Goal: Information Seeking & Learning: Learn about a topic

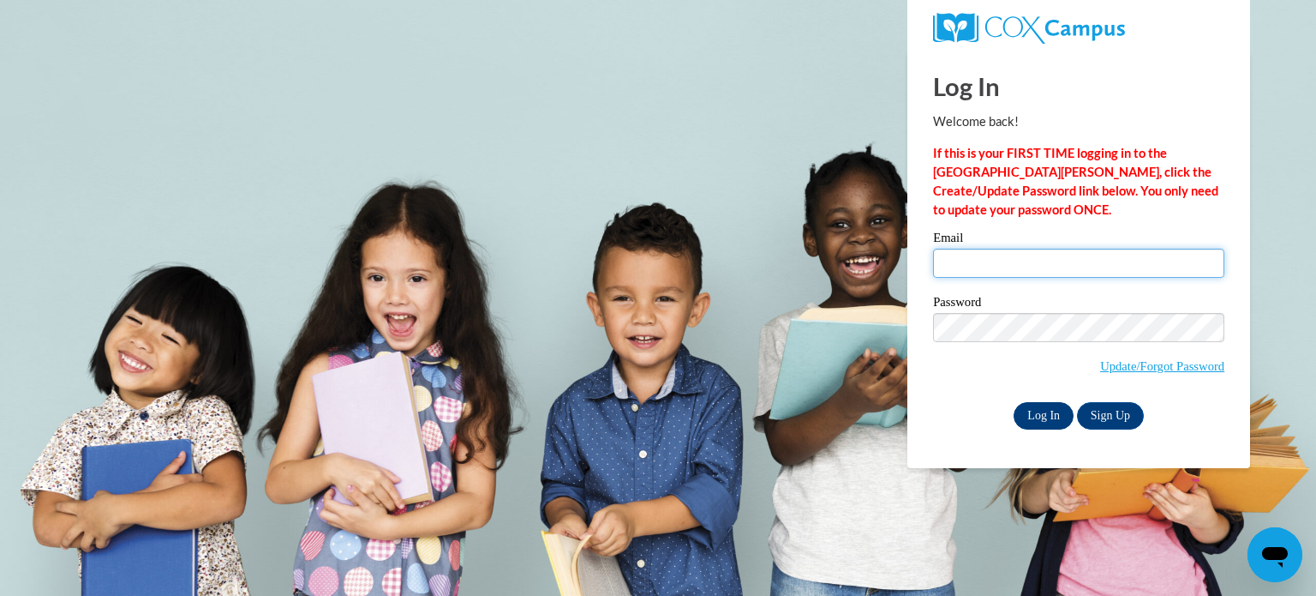
type input "duesterhaussus@aasd.k12.wi.us"
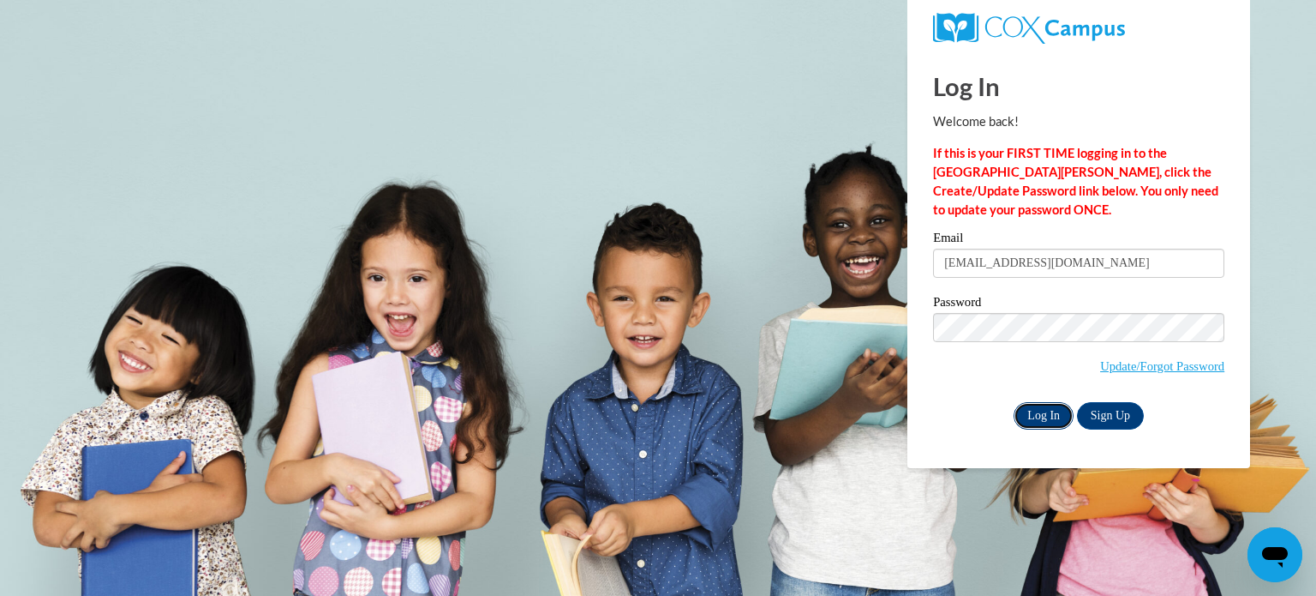
click at [1028, 412] on input "Log In" at bounding box center [1044, 415] width 60 height 27
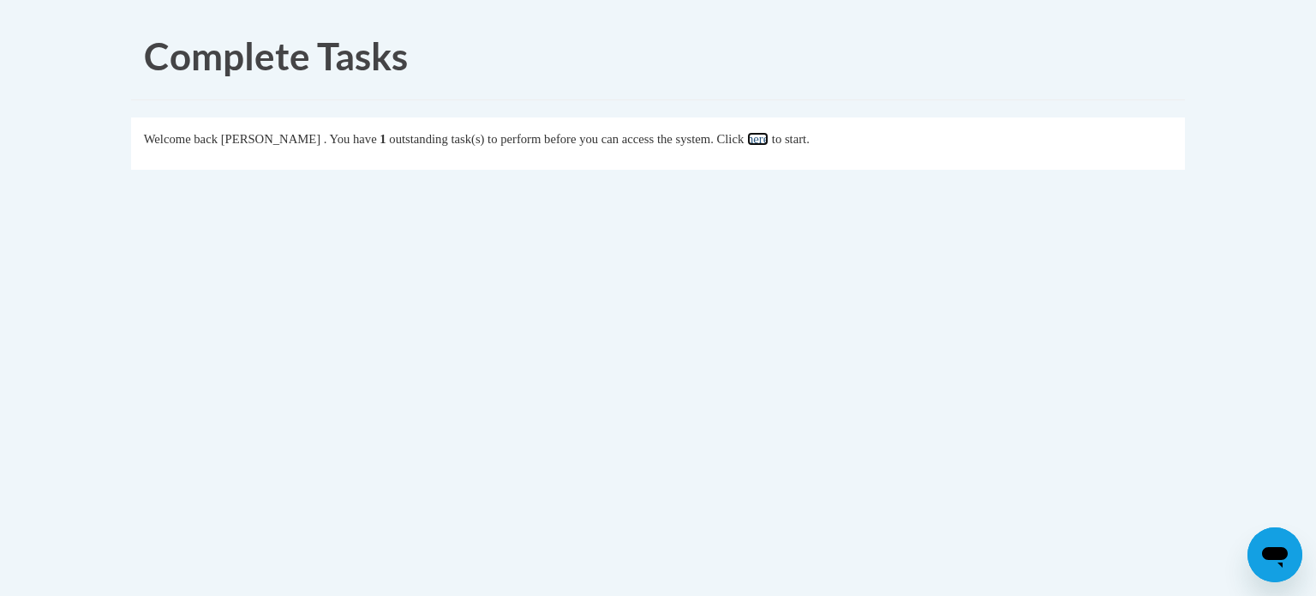
click at [769, 135] on link "here" at bounding box center [757, 139] width 21 height 14
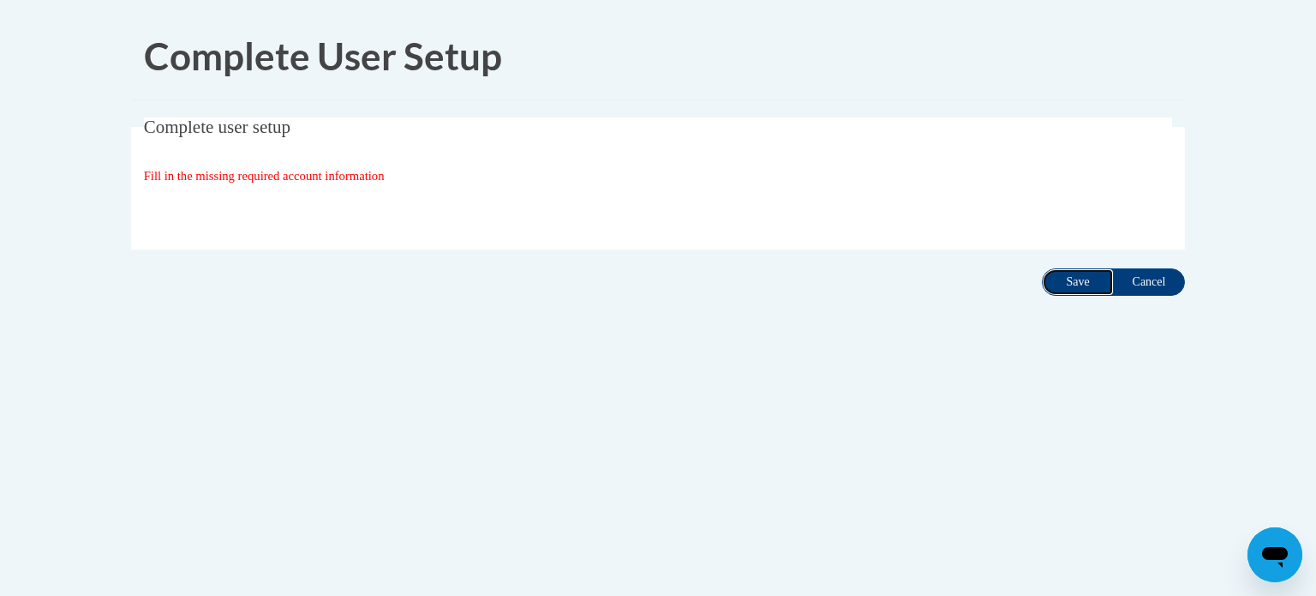
click at [1074, 271] on input "Save" at bounding box center [1078, 281] width 72 height 27
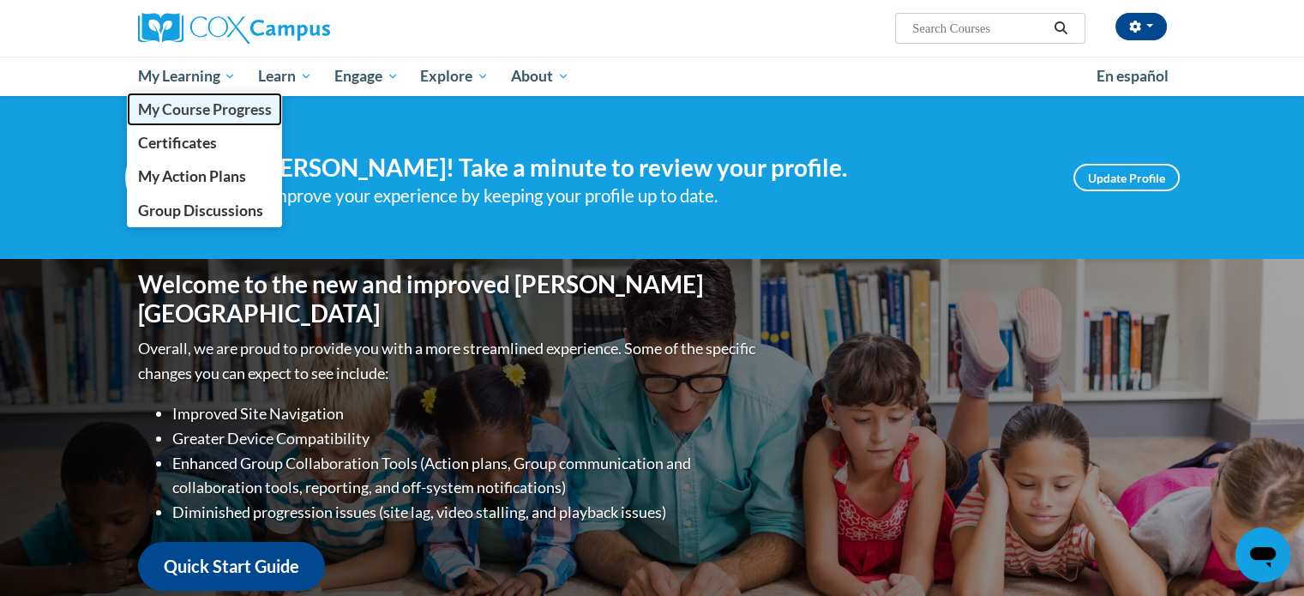
click at [192, 109] on span "My Course Progress" at bounding box center [204, 109] width 134 height 18
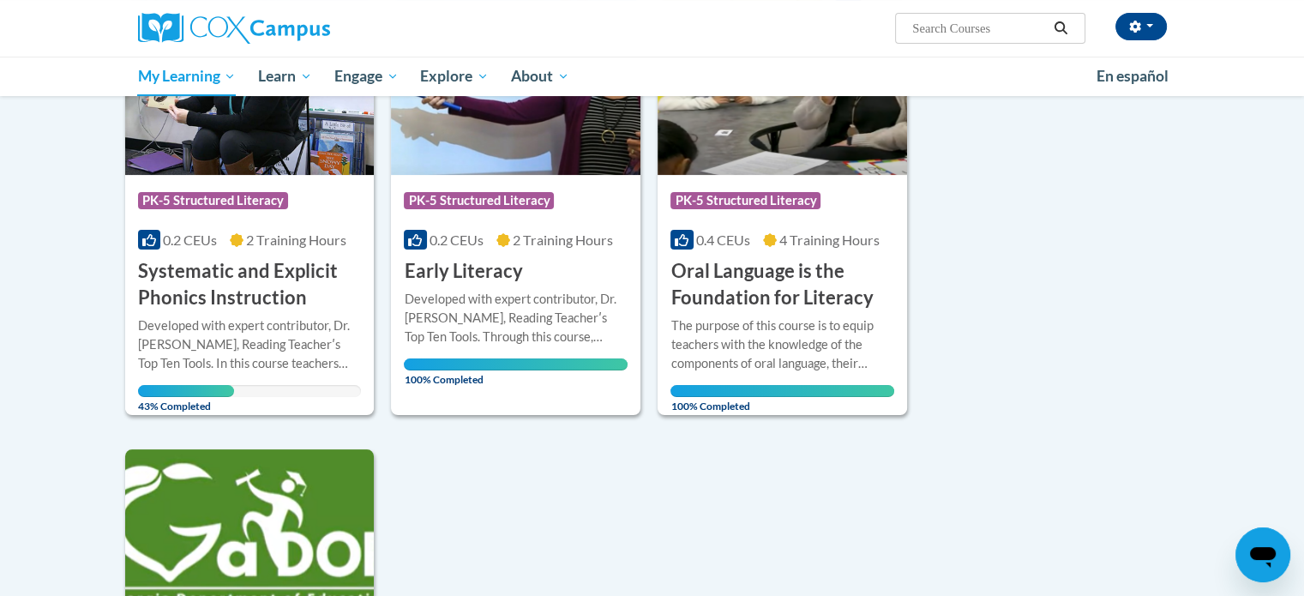
scroll to position [302, 0]
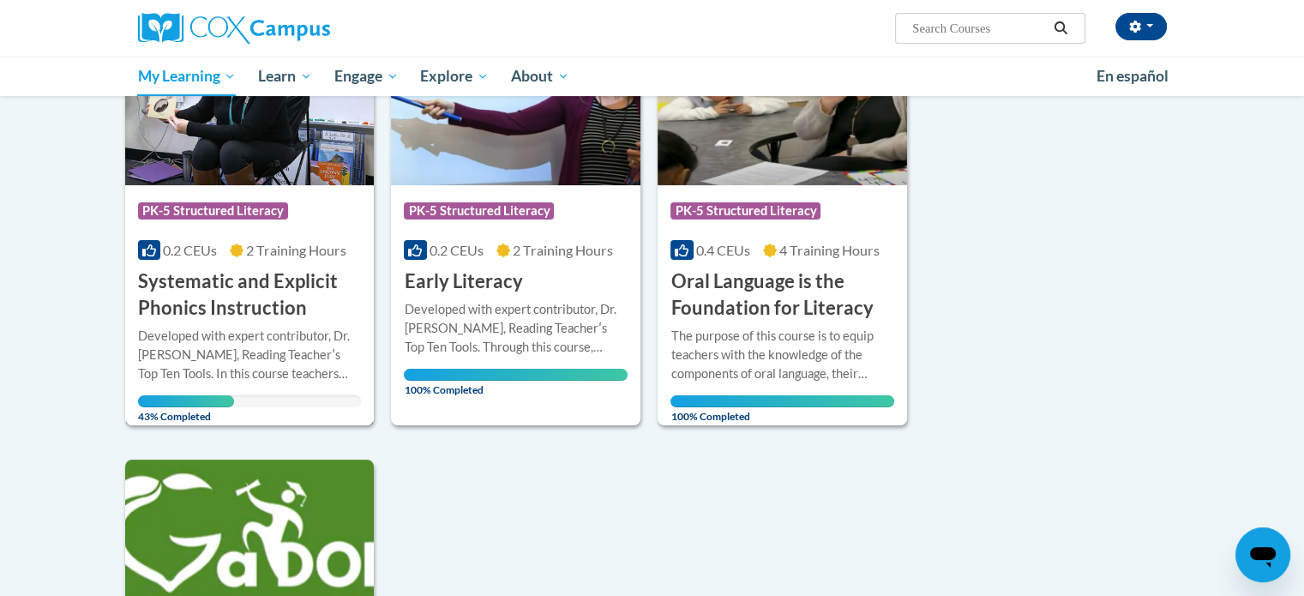
click at [260, 332] on div "Developed with expert contributor, Dr. Deborah Glaser, Reading Teacherʹs Top Te…" at bounding box center [250, 355] width 224 height 57
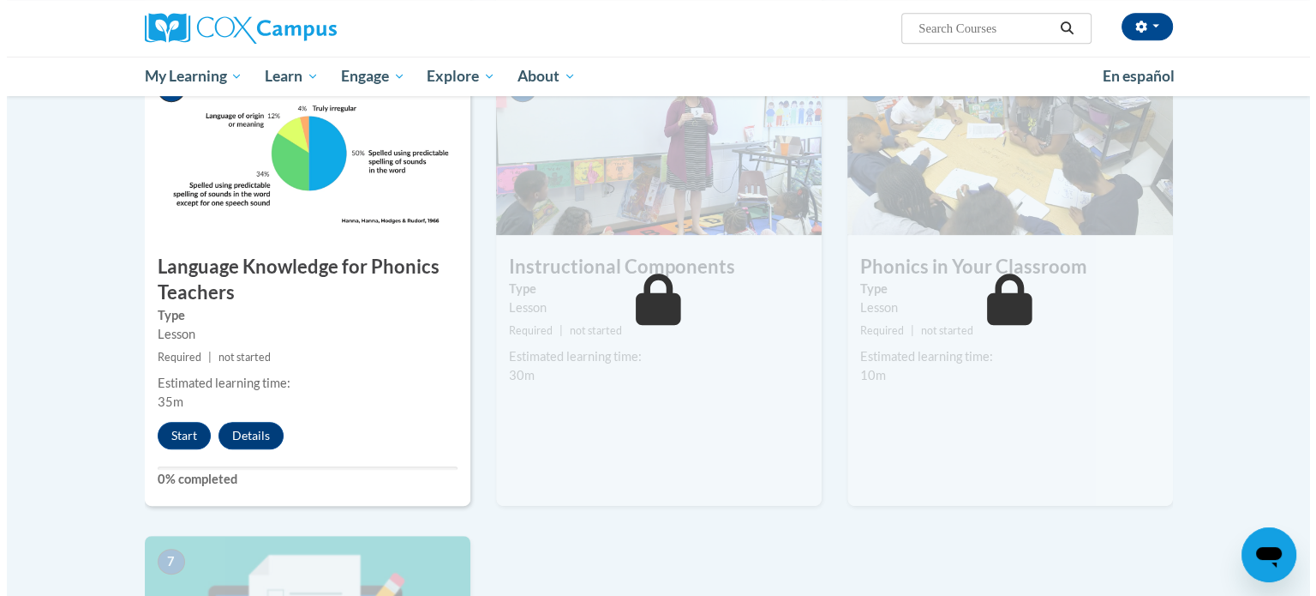
scroll to position [833, 0]
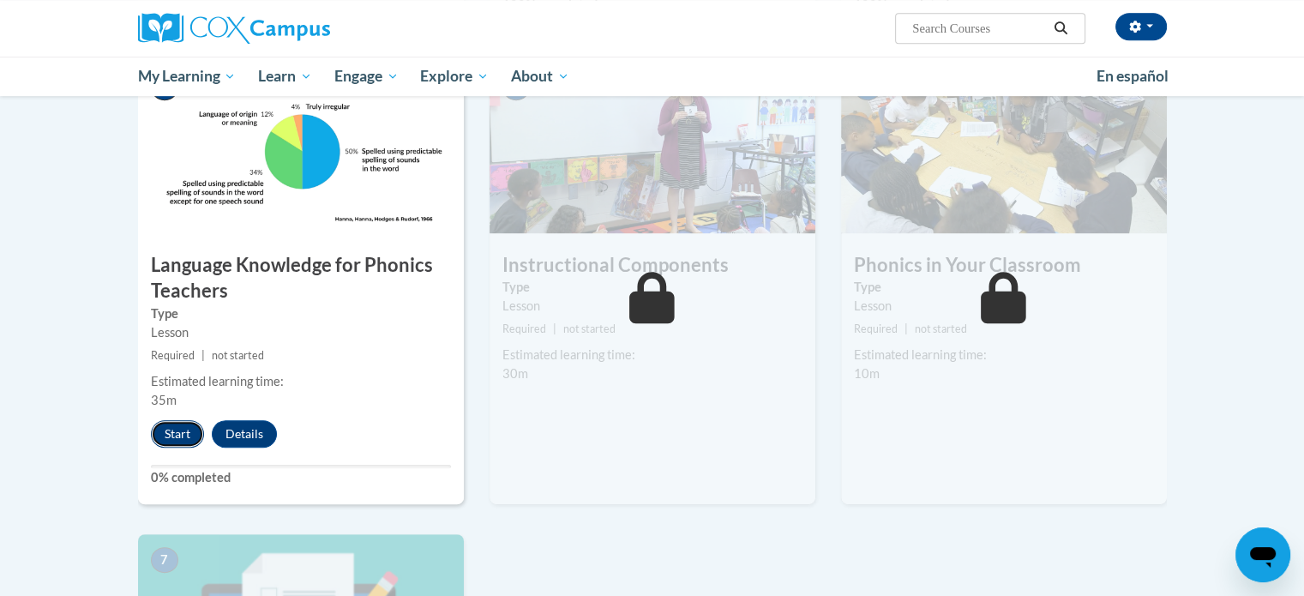
click at [179, 424] on button "Start" at bounding box center [177, 433] width 53 height 27
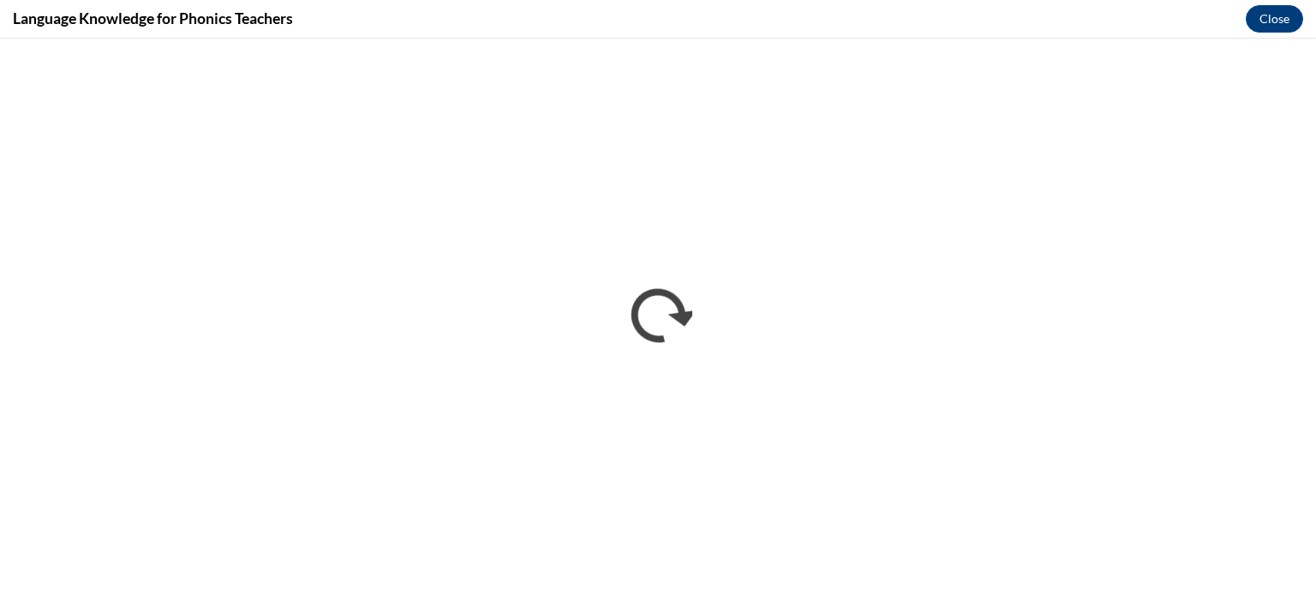
scroll to position [0, 0]
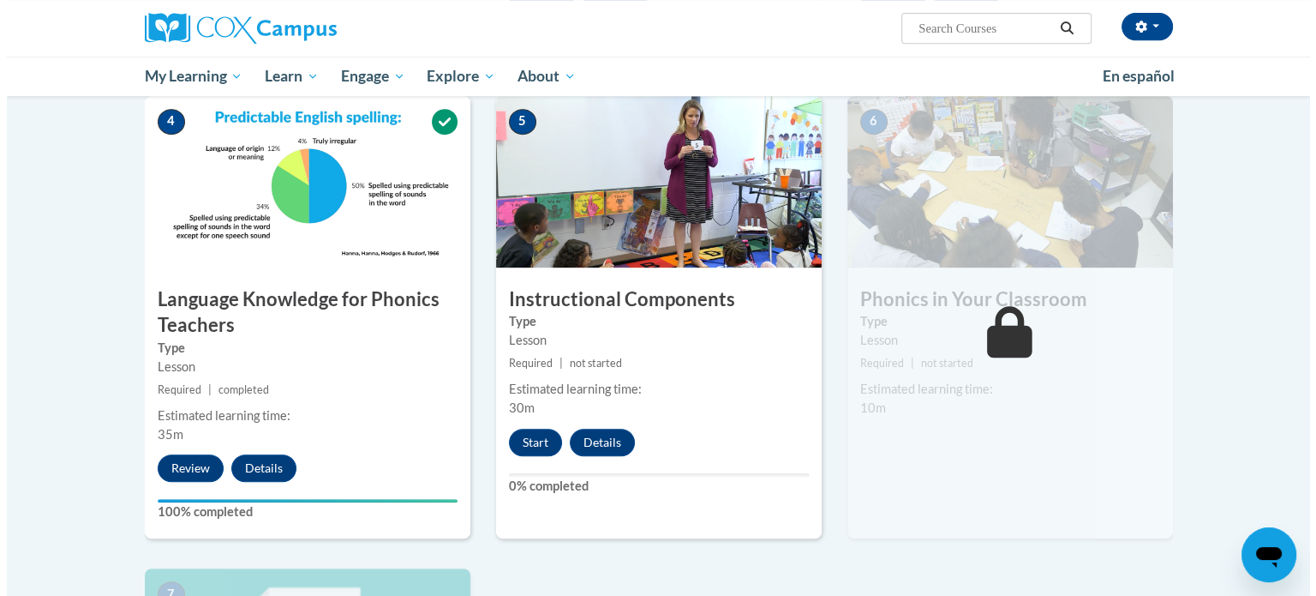
scroll to position [799, 0]
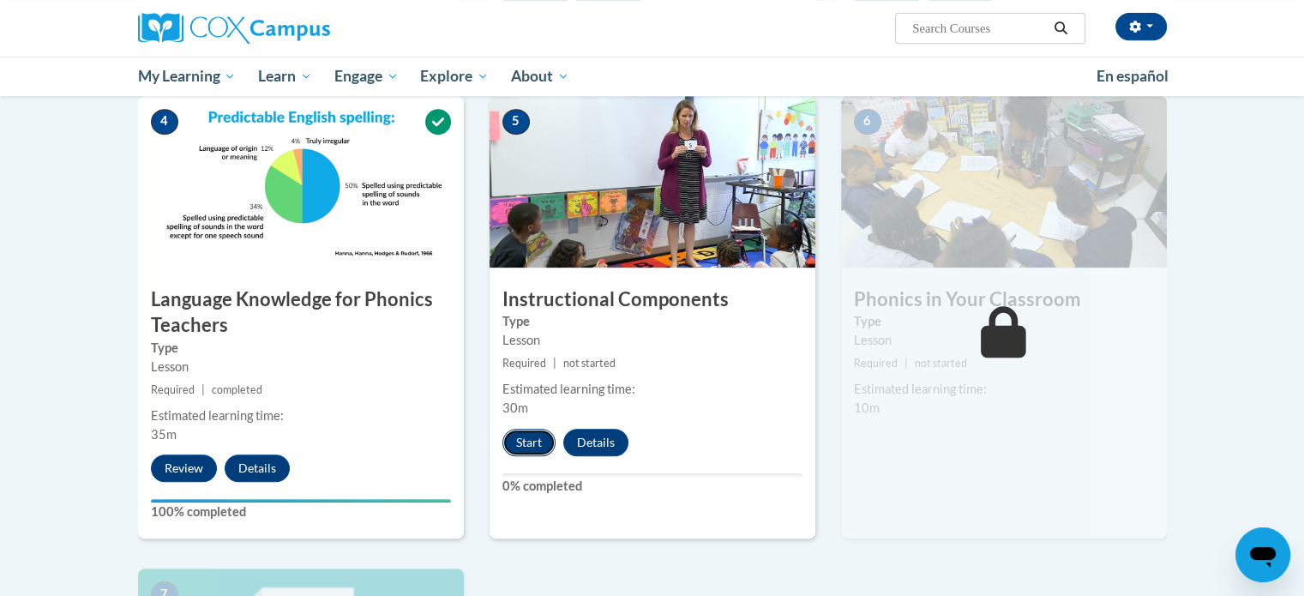
click at [525, 436] on button "Start" at bounding box center [528, 442] width 53 height 27
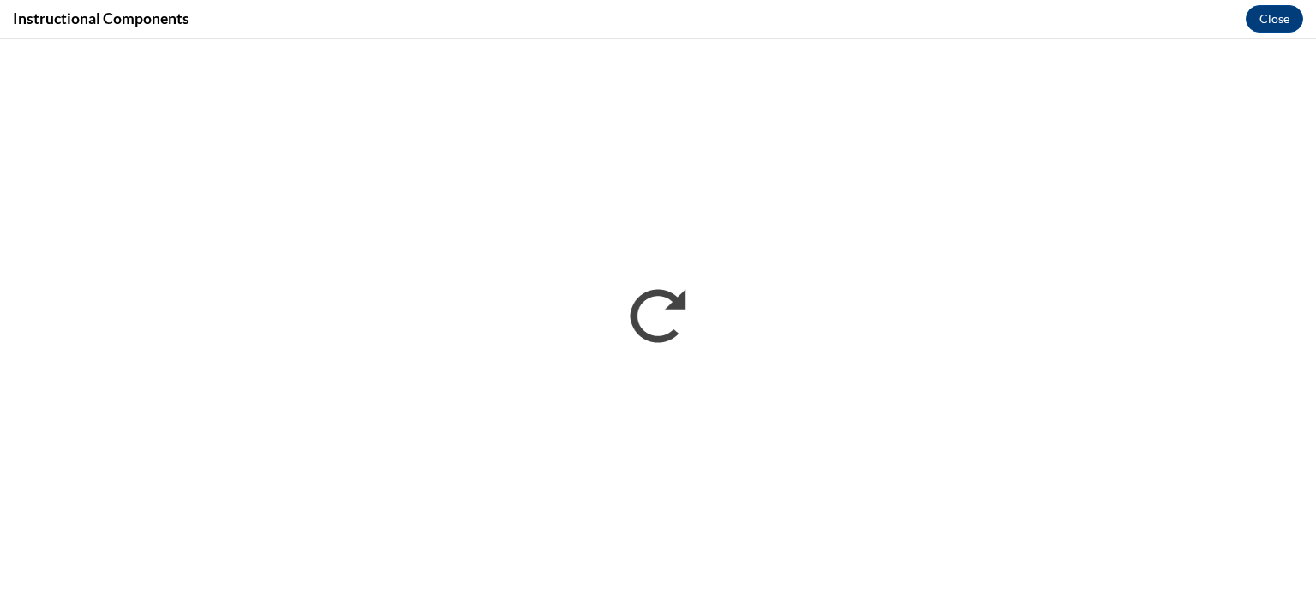
scroll to position [0, 0]
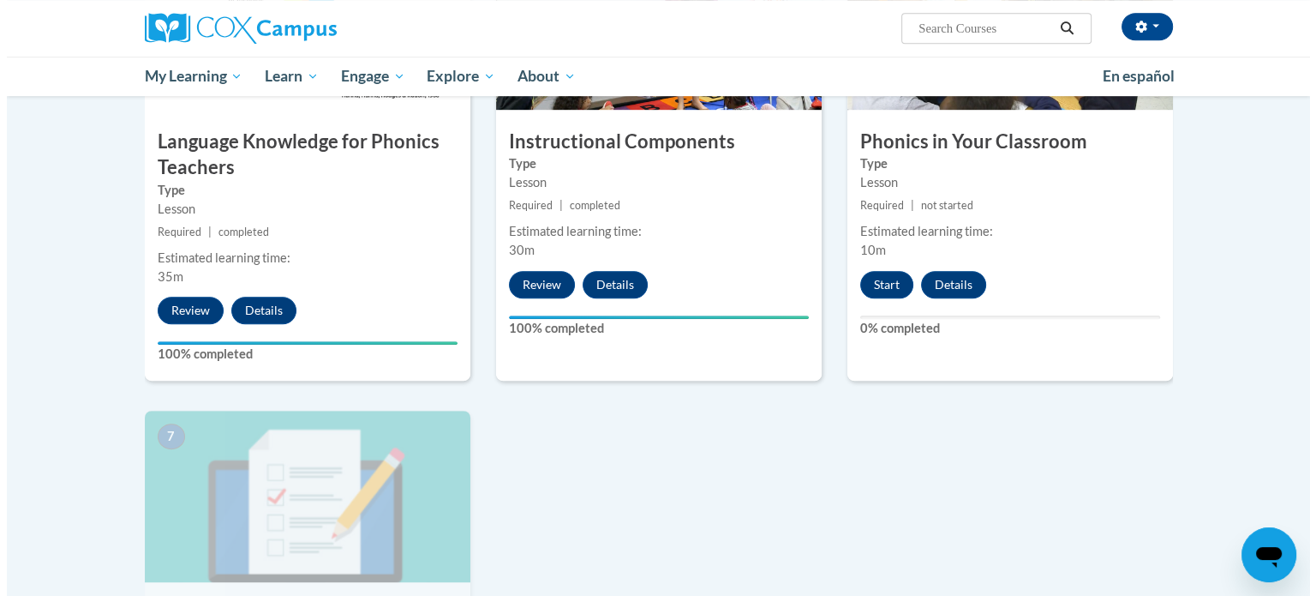
scroll to position [956, 0]
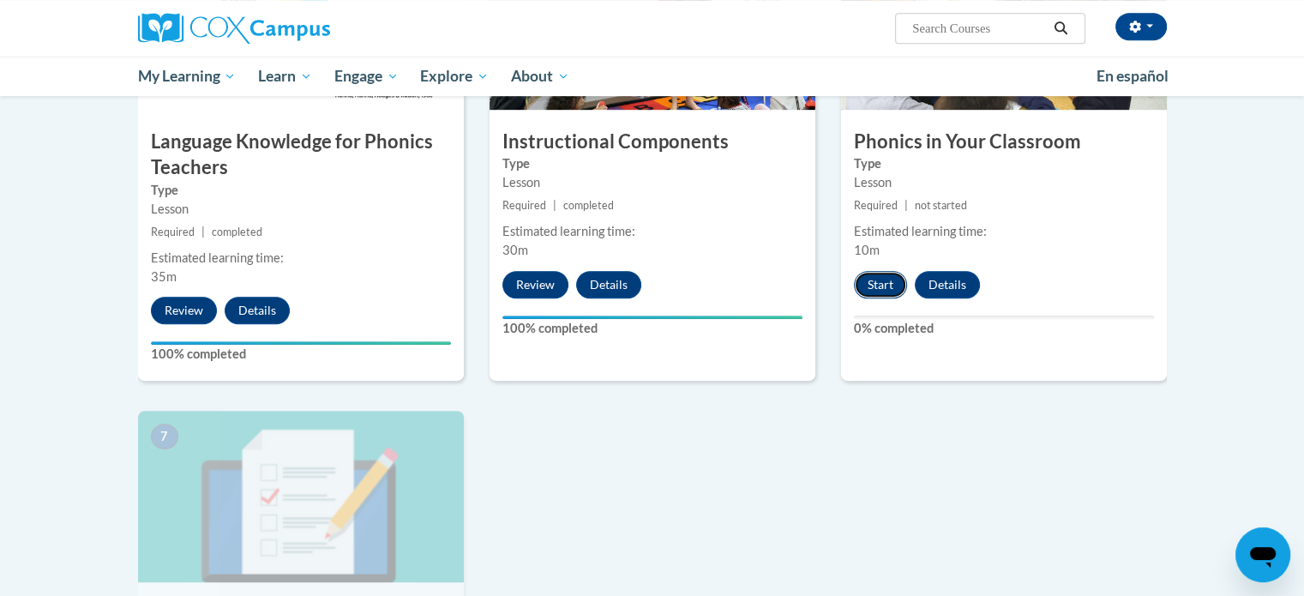
click at [890, 280] on button "Start" at bounding box center [880, 284] width 53 height 27
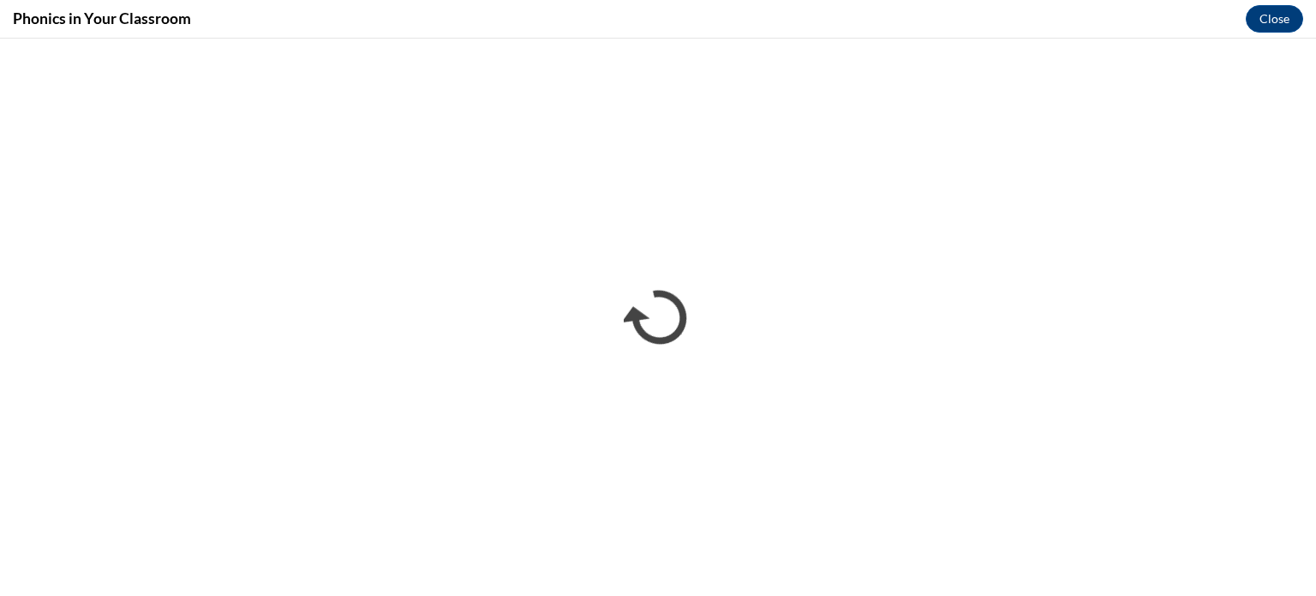
scroll to position [0, 0]
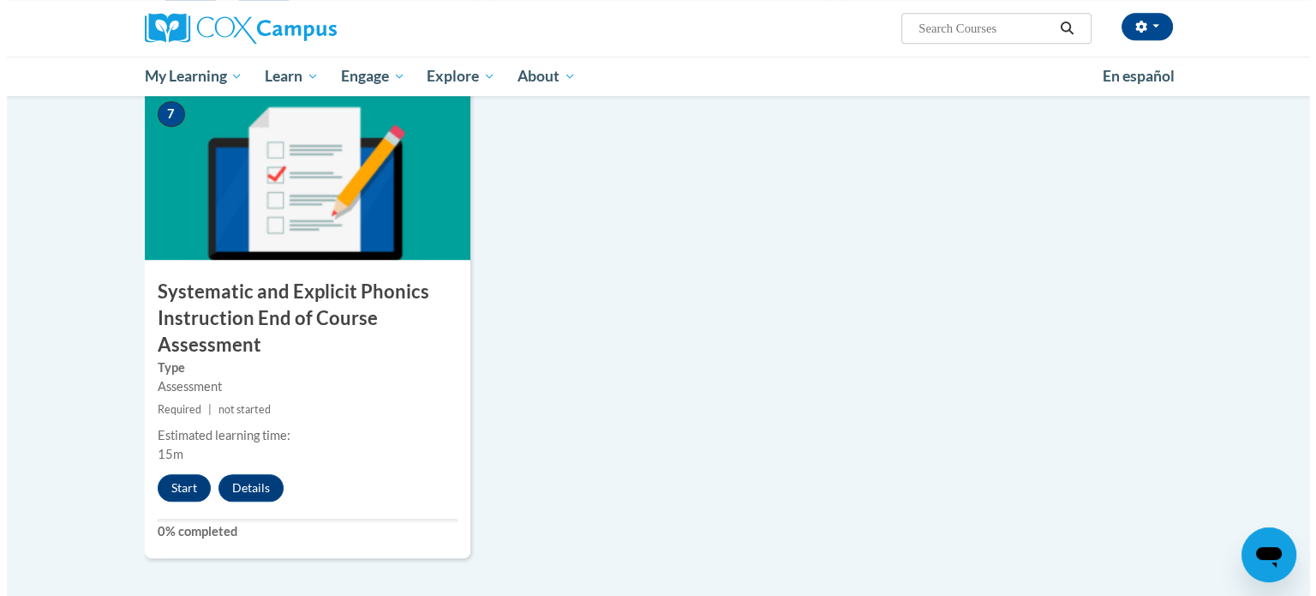
scroll to position [1279, 0]
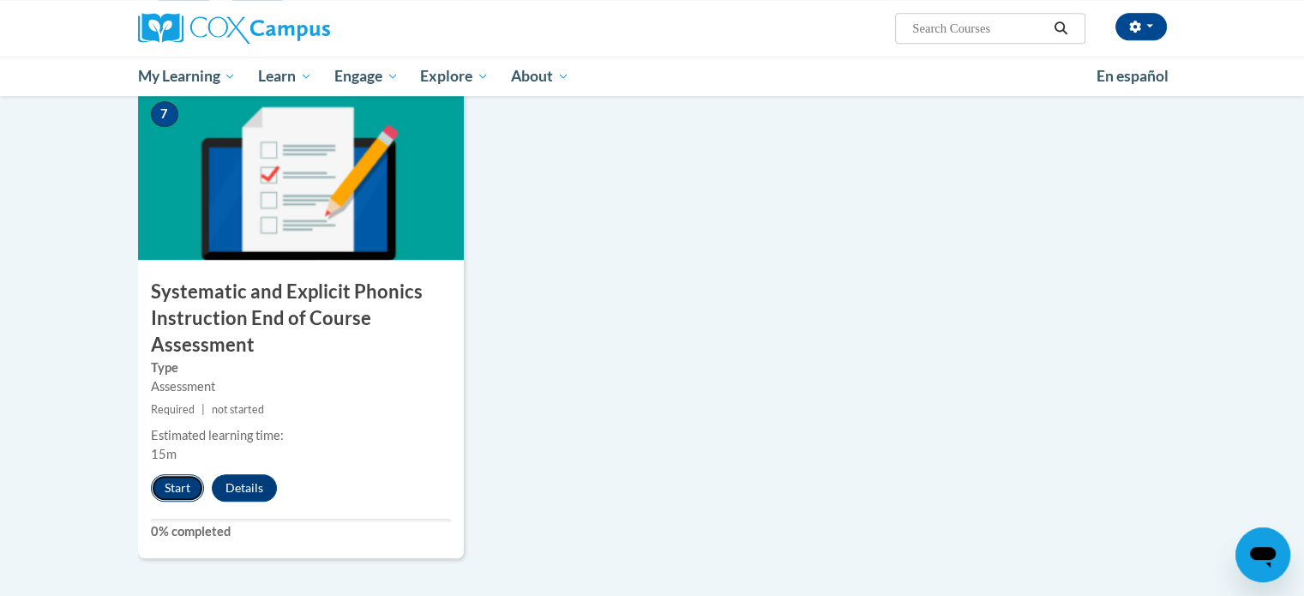
click at [174, 481] on button "Start" at bounding box center [177, 487] width 53 height 27
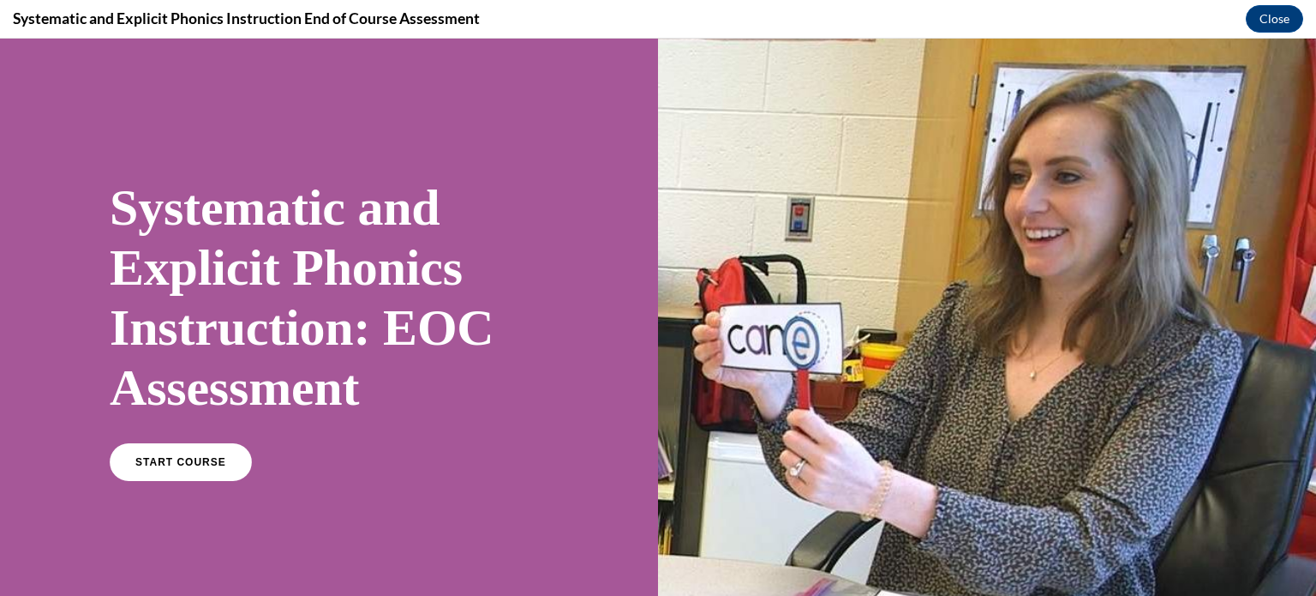
scroll to position [0, 0]
click at [169, 456] on span "START COURSE" at bounding box center [180, 462] width 95 height 13
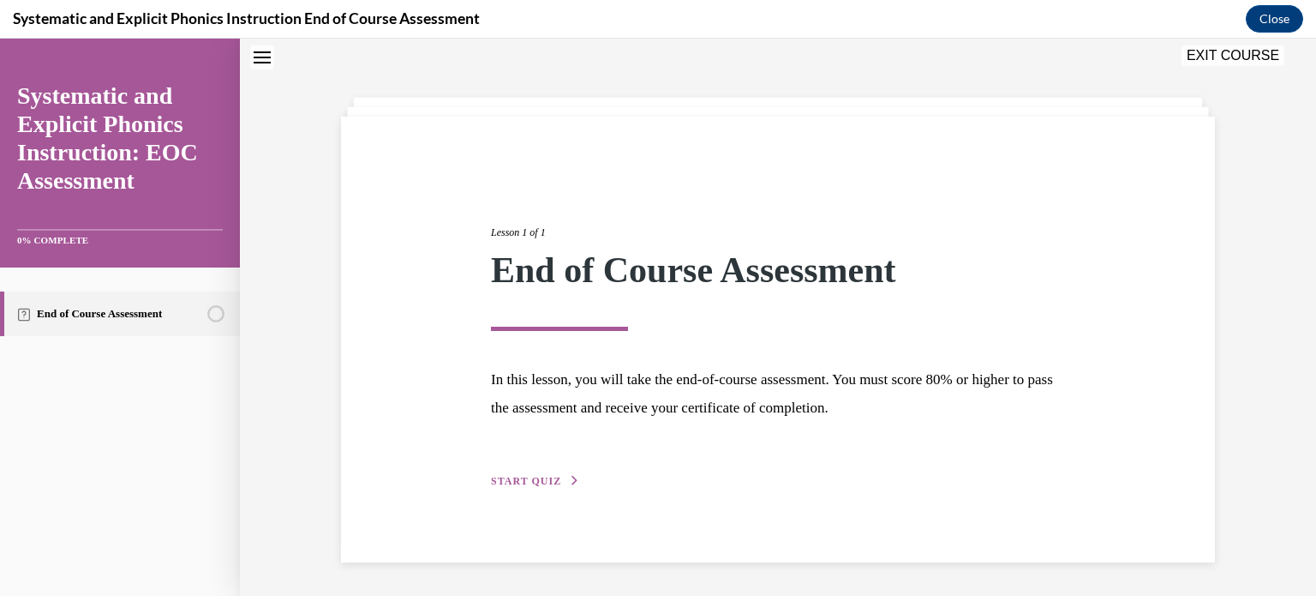
scroll to position [54, 0]
click at [521, 474] on span "START QUIZ" at bounding box center [526, 480] width 70 height 12
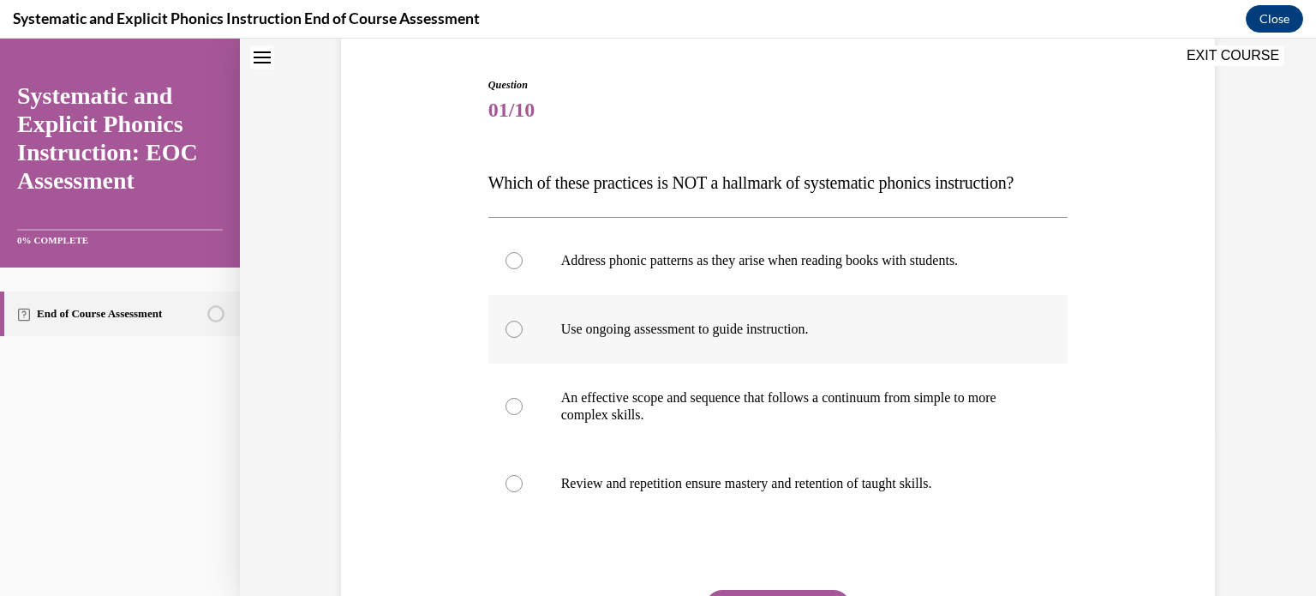
scroll to position [162, 0]
click at [506, 258] on div at bounding box center [514, 259] width 17 height 17
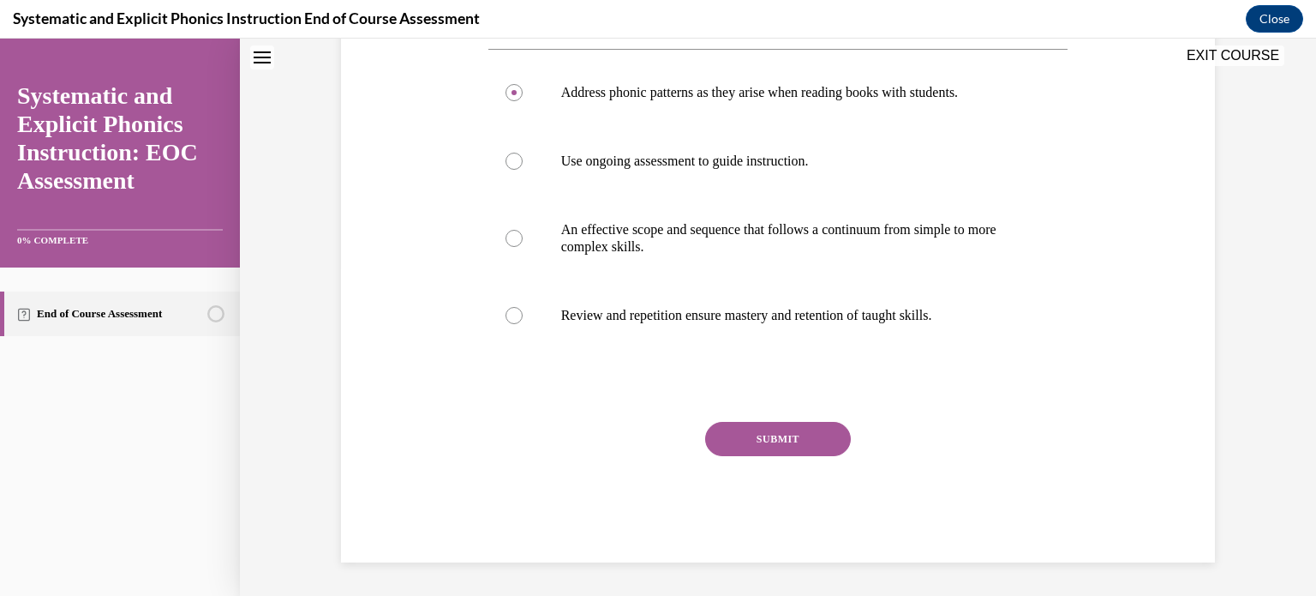
click at [764, 438] on button "SUBMIT" at bounding box center [778, 439] width 146 height 34
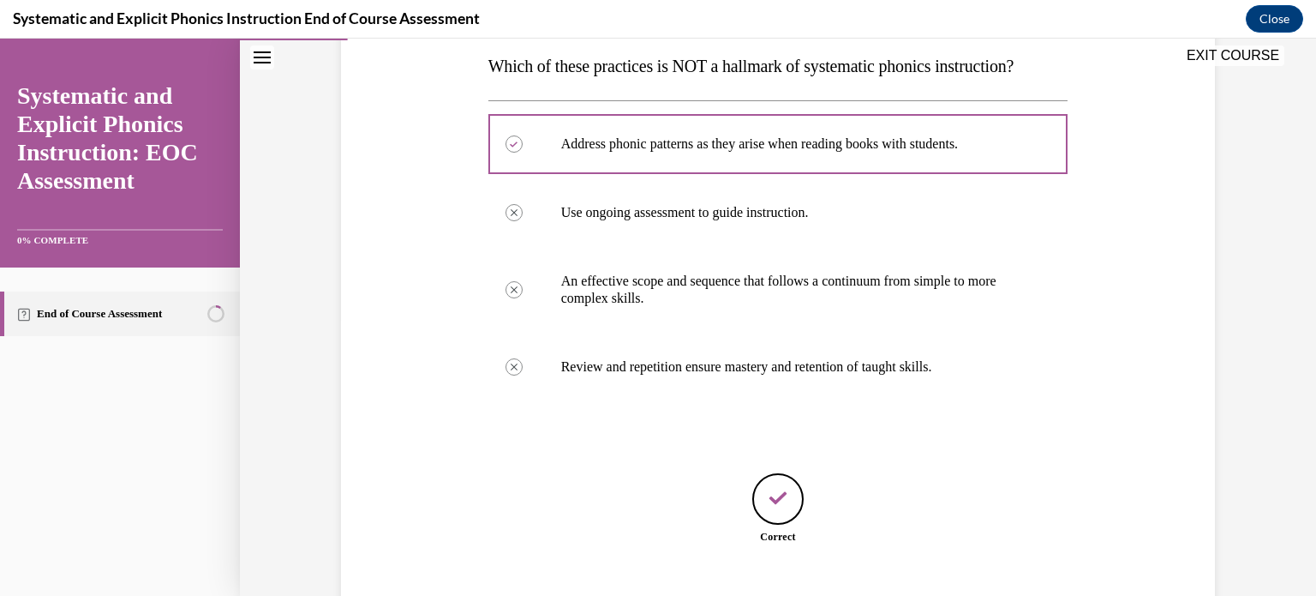
scroll to position [383, 0]
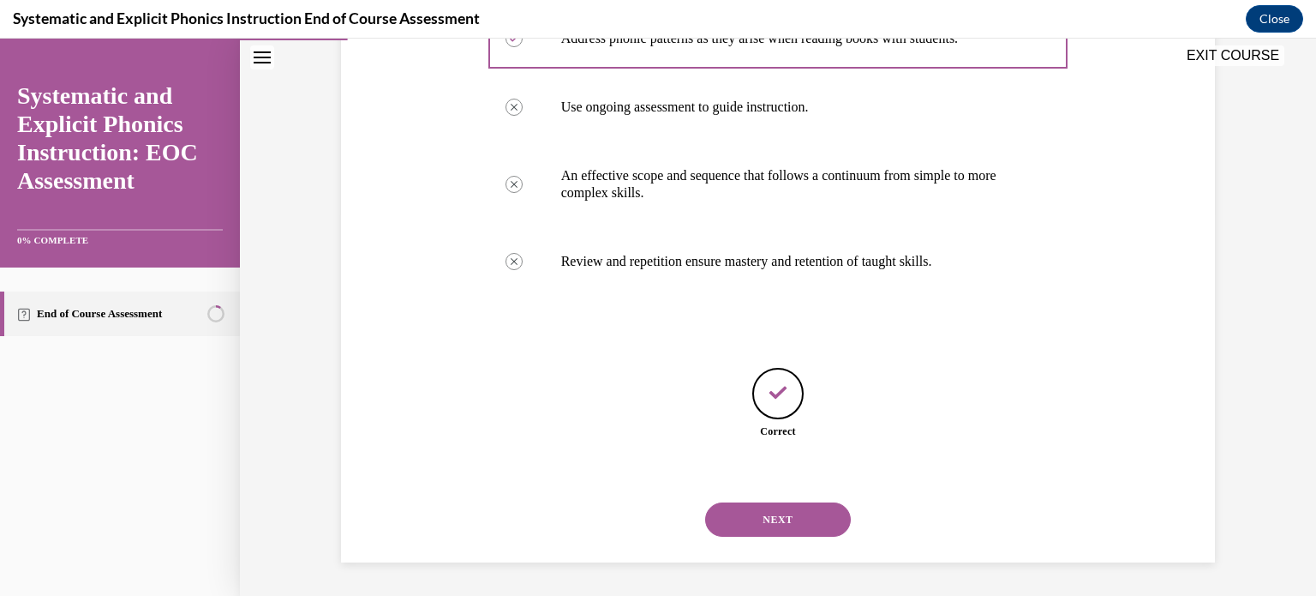
click at [769, 518] on button "NEXT" at bounding box center [778, 519] width 146 height 34
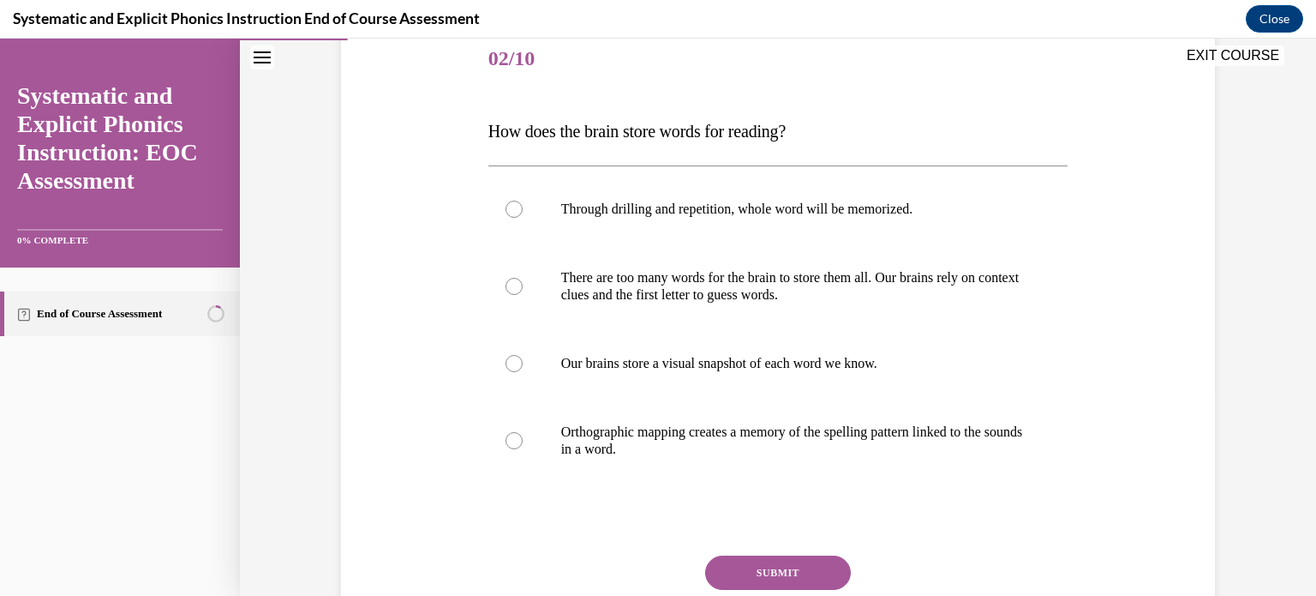
scroll to position [212, 0]
click at [507, 443] on div at bounding box center [514, 441] width 17 height 17
click at [788, 573] on button "SUBMIT" at bounding box center [778, 573] width 146 height 34
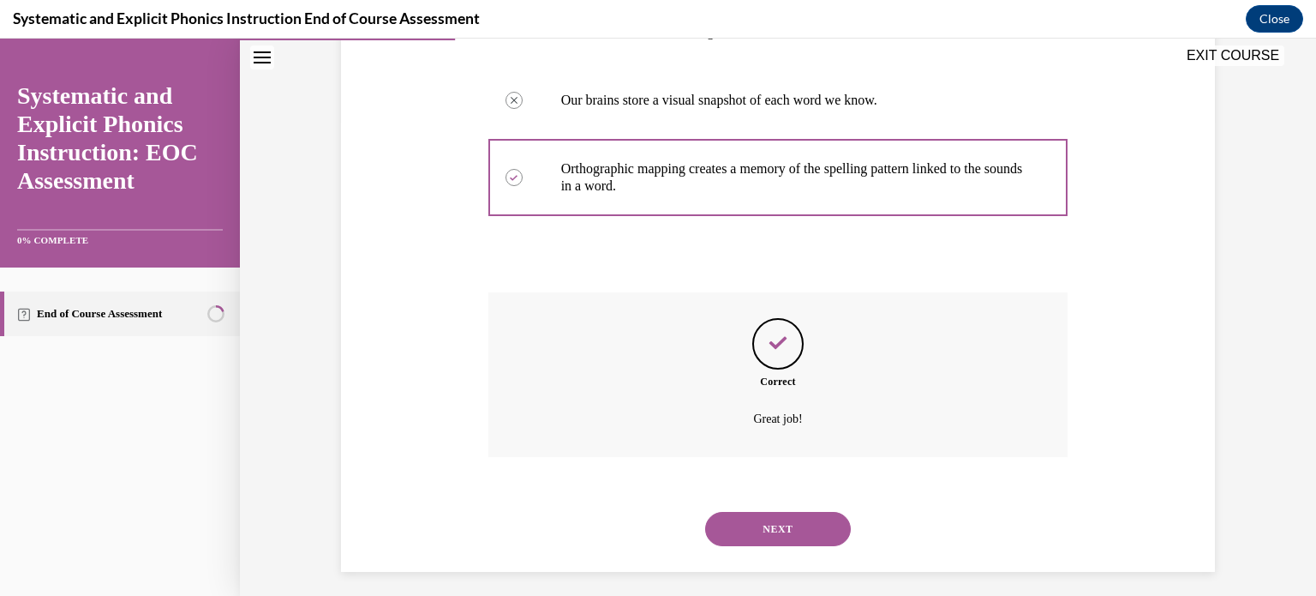
scroll to position [485, 0]
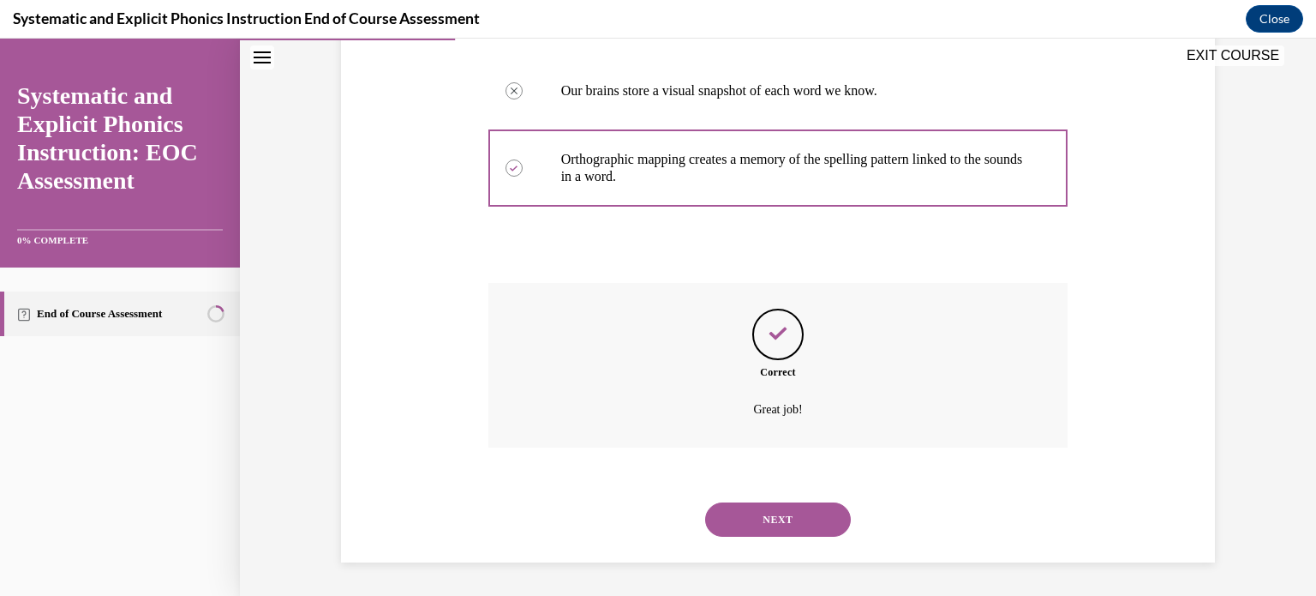
click at [788, 510] on button "NEXT" at bounding box center [778, 519] width 146 height 34
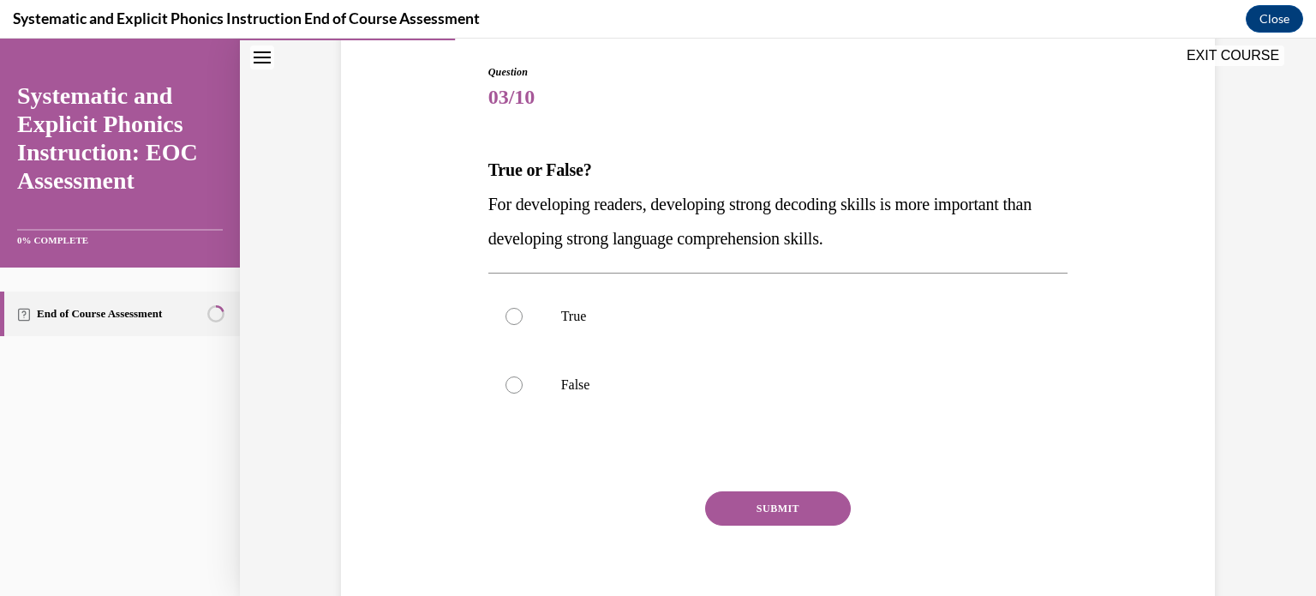
scroll to position [175, 0]
click at [509, 382] on div at bounding box center [514, 383] width 17 height 17
click at [775, 506] on button "SUBMIT" at bounding box center [778, 507] width 146 height 34
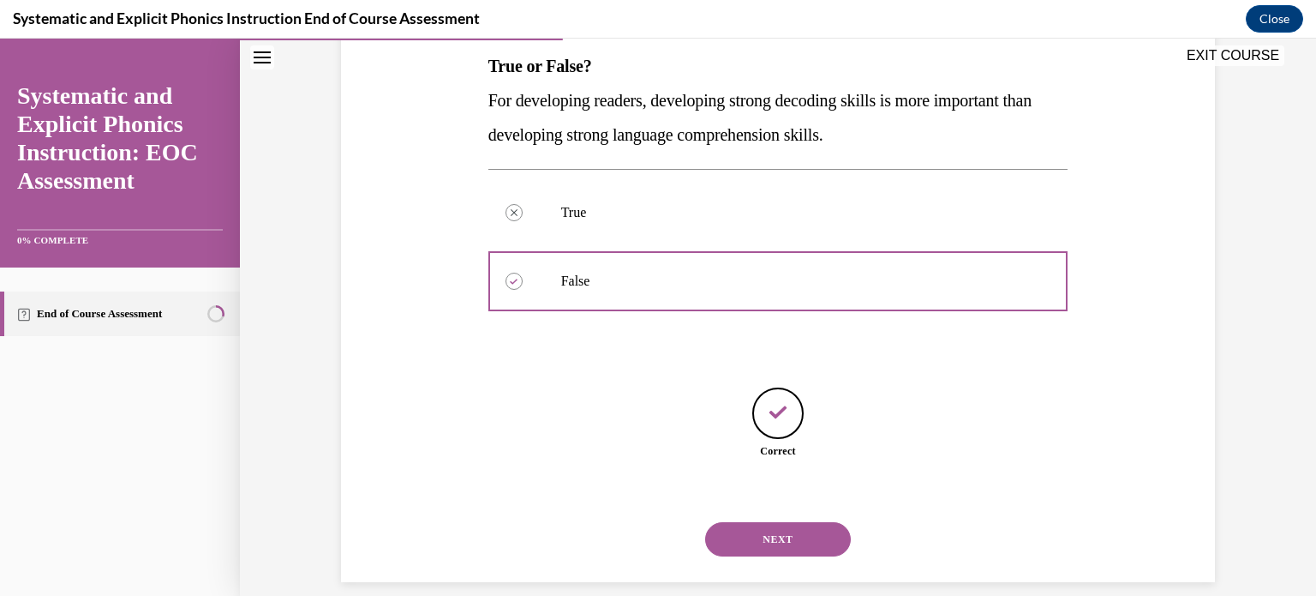
scroll to position [297, 0]
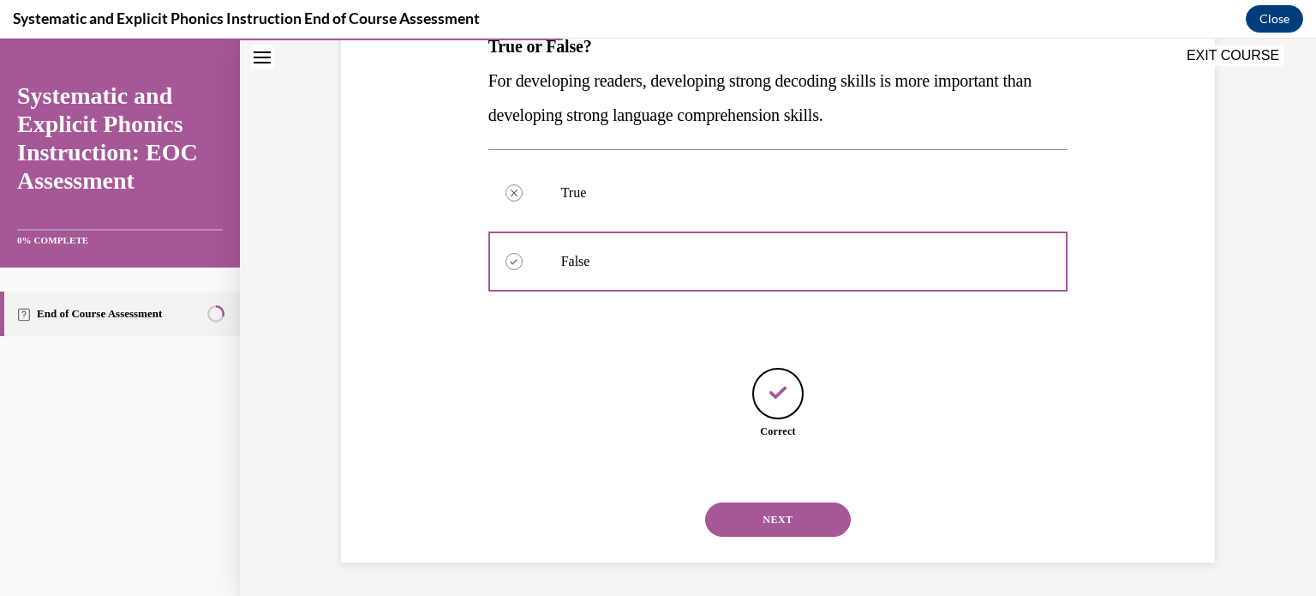
click at [771, 517] on button "NEXT" at bounding box center [778, 519] width 146 height 34
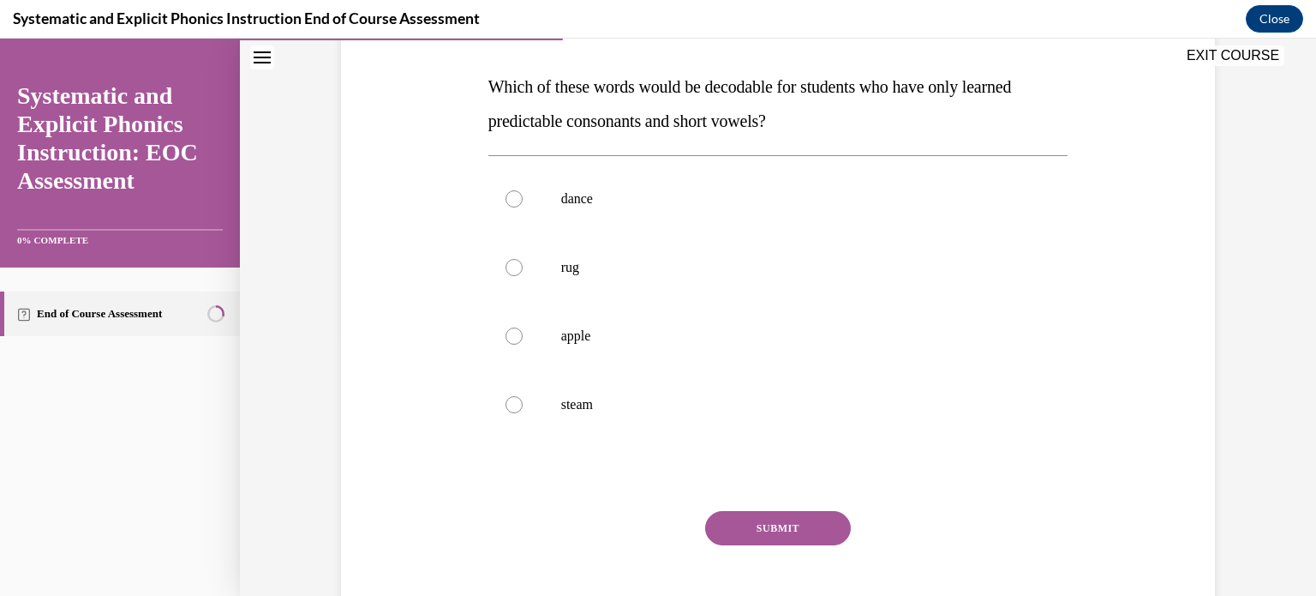
scroll to position [253, 0]
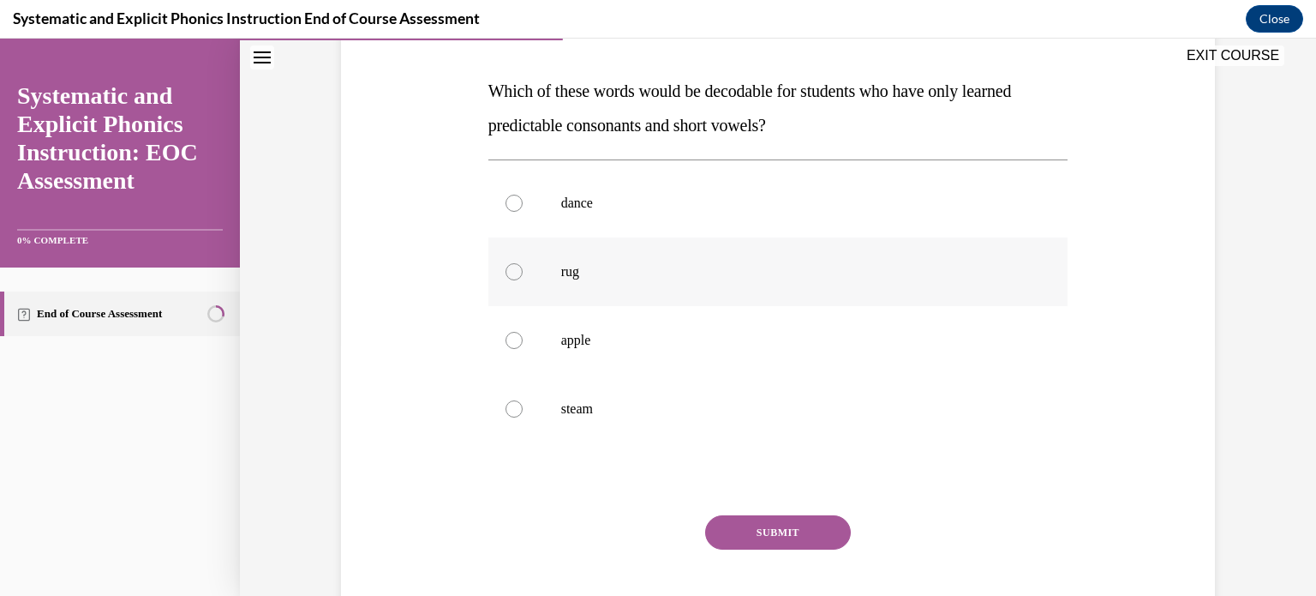
click at [506, 283] on div at bounding box center [779, 271] width 580 height 69
click at [769, 534] on button "SUBMIT" at bounding box center [778, 532] width 146 height 34
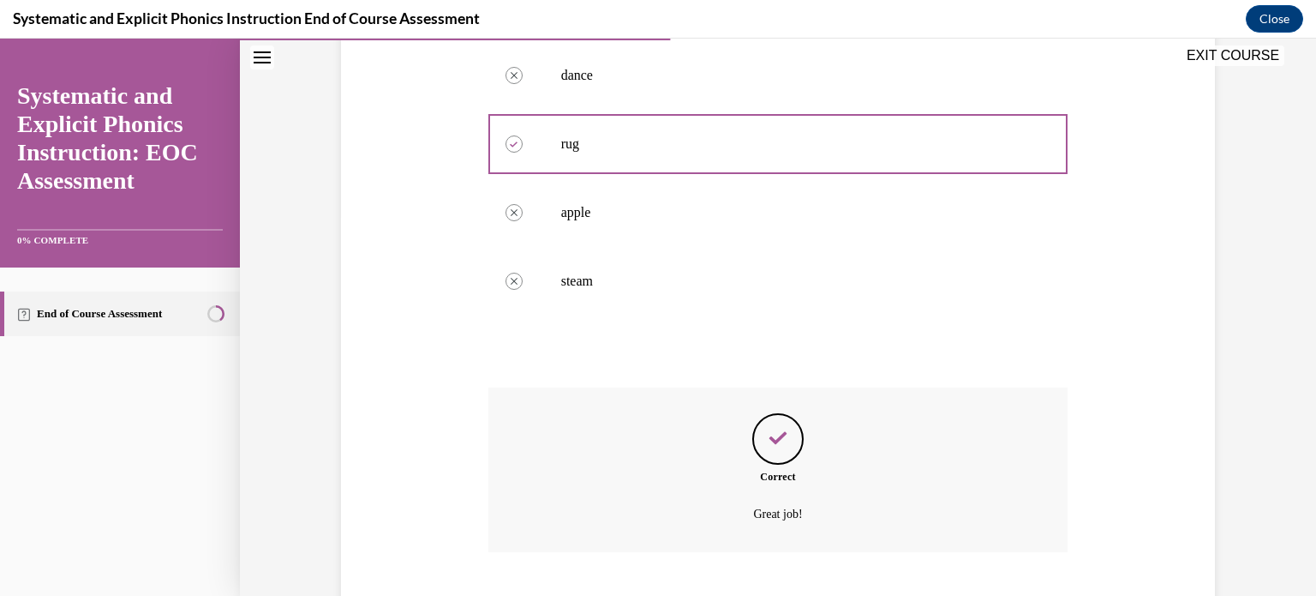
scroll to position [485, 0]
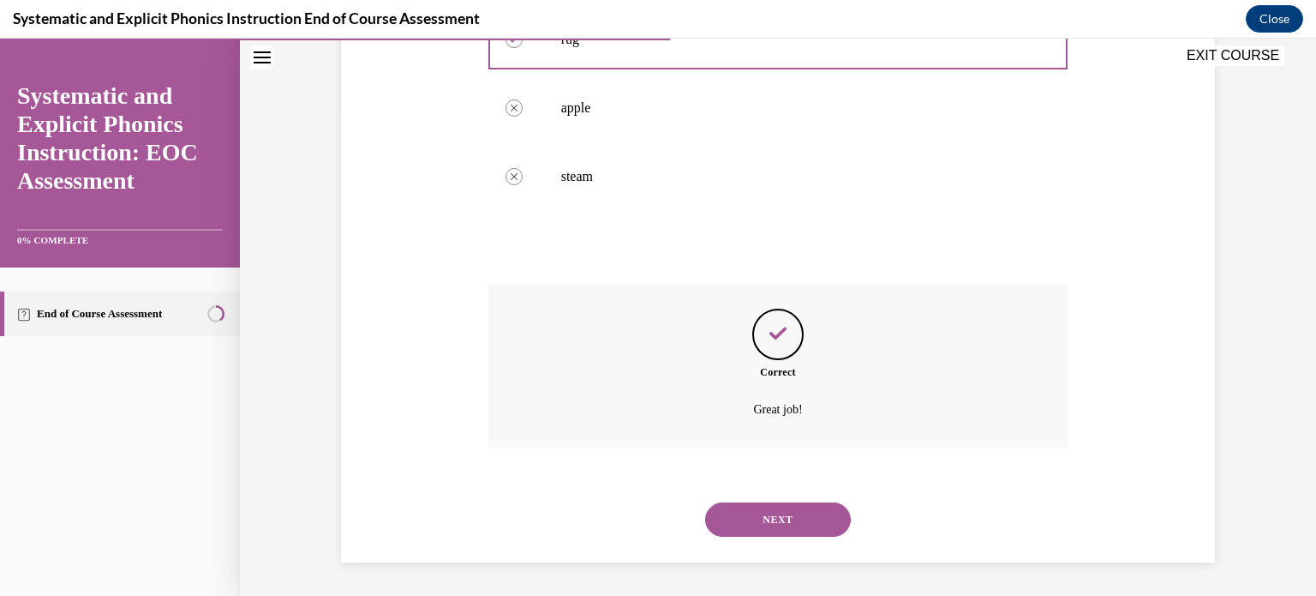
click at [769, 520] on button "NEXT" at bounding box center [778, 519] width 146 height 34
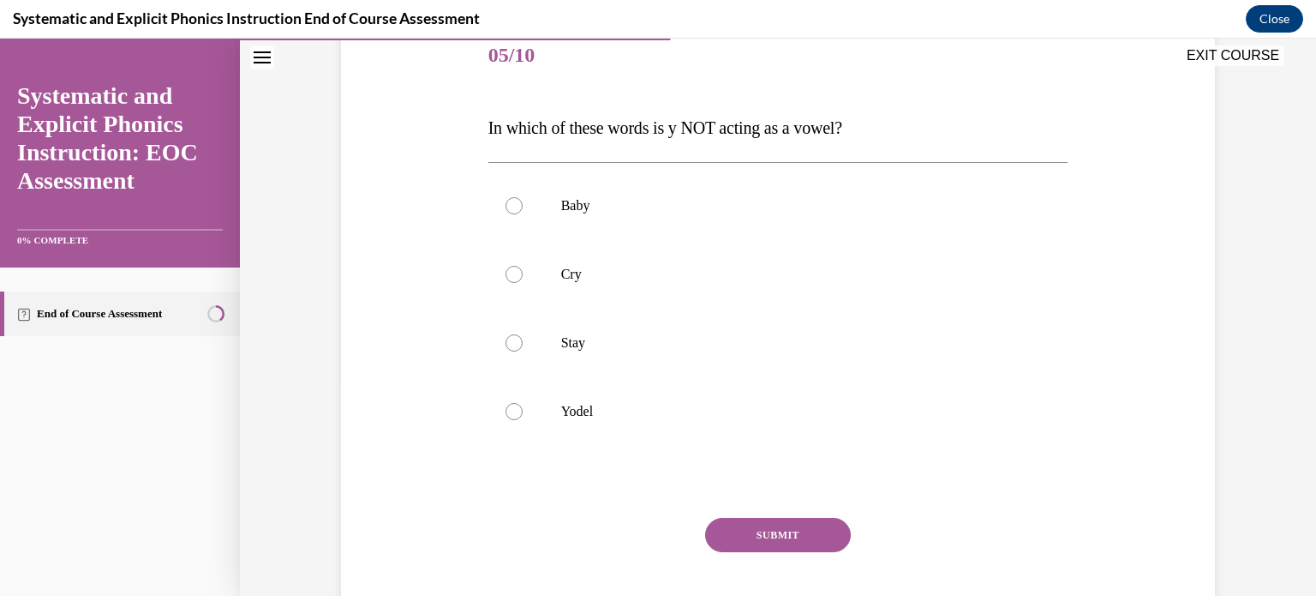
scroll to position [216, 0]
click at [509, 414] on div at bounding box center [514, 411] width 17 height 17
click at [785, 524] on button "SUBMIT" at bounding box center [778, 535] width 146 height 34
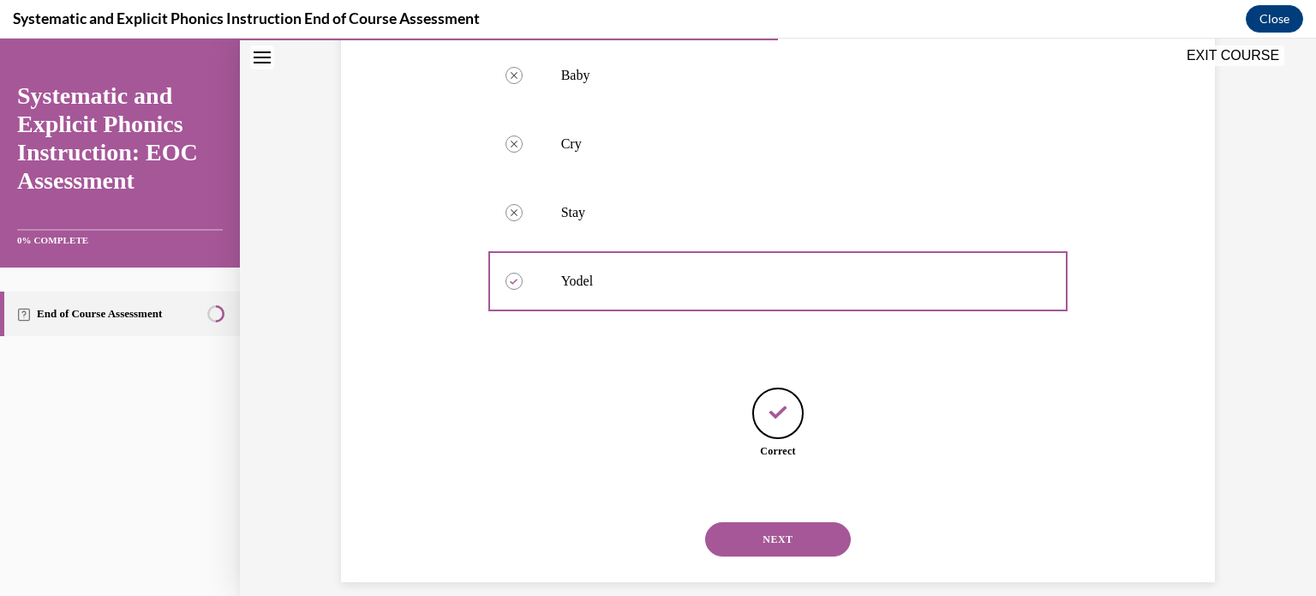
scroll to position [366, 0]
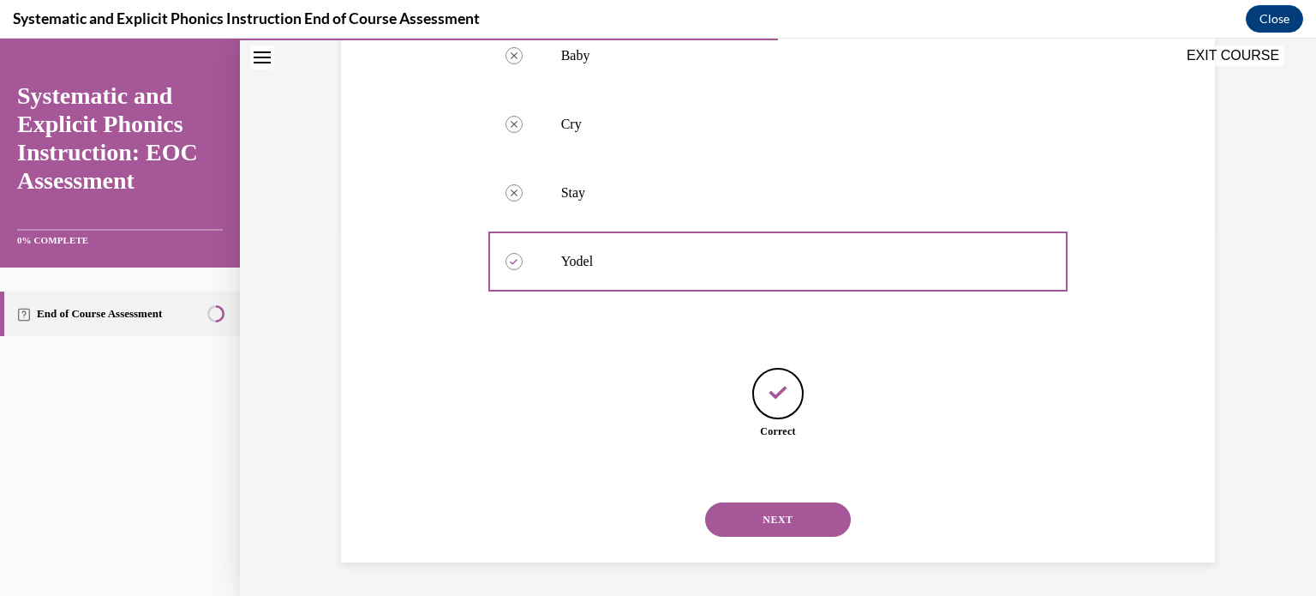
click at [785, 524] on button "NEXT" at bounding box center [778, 519] width 146 height 34
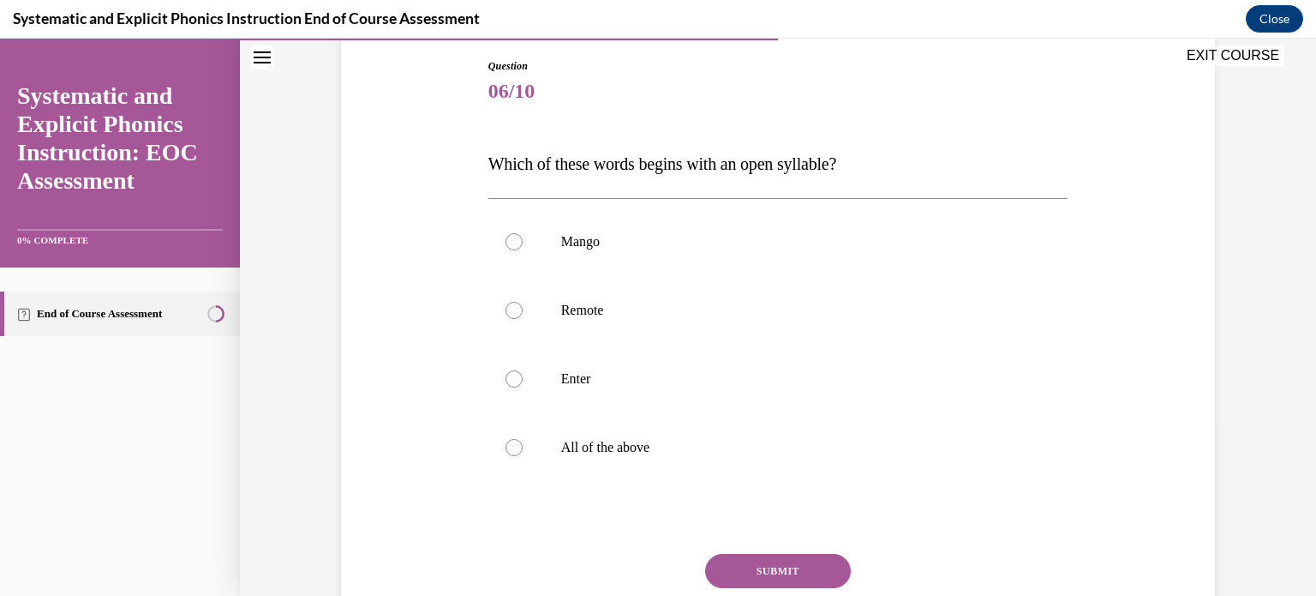
scroll to position [181, 0]
click at [506, 308] on div at bounding box center [514, 309] width 17 height 17
click at [763, 569] on button "SUBMIT" at bounding box center [778, 570] width 146 height 34
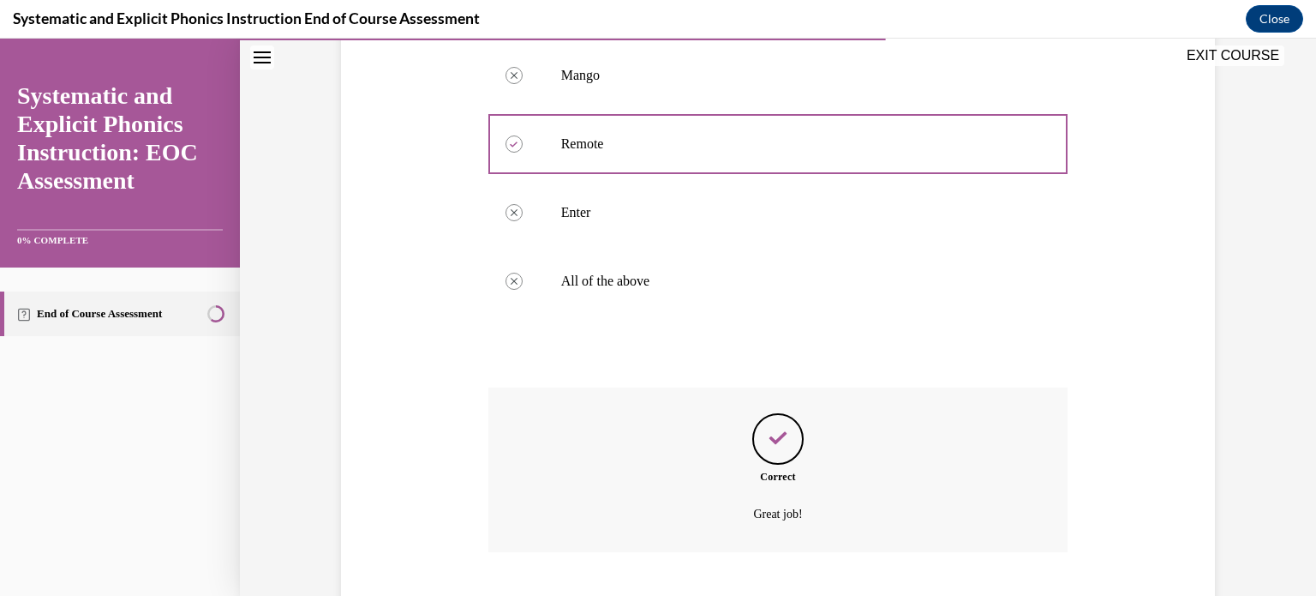
scroll to position [451, 0]
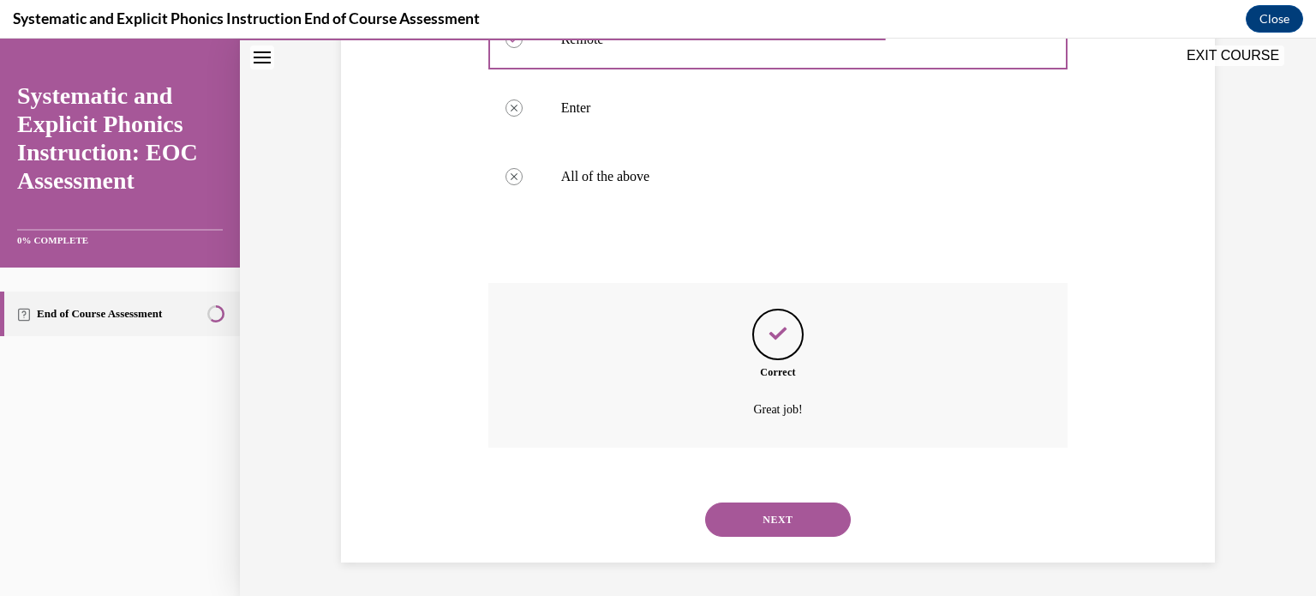
click at [782, 518] on button "NEXT" at bounding box center [778, 519] width 146 height 34
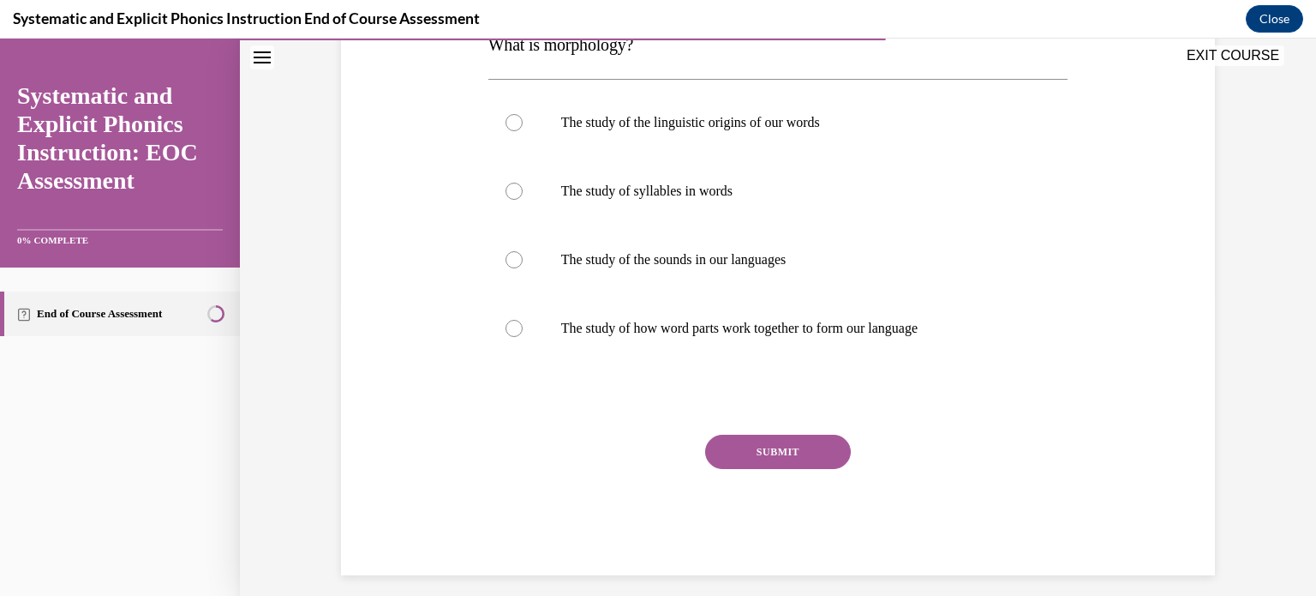
scroll to position [312, 0]
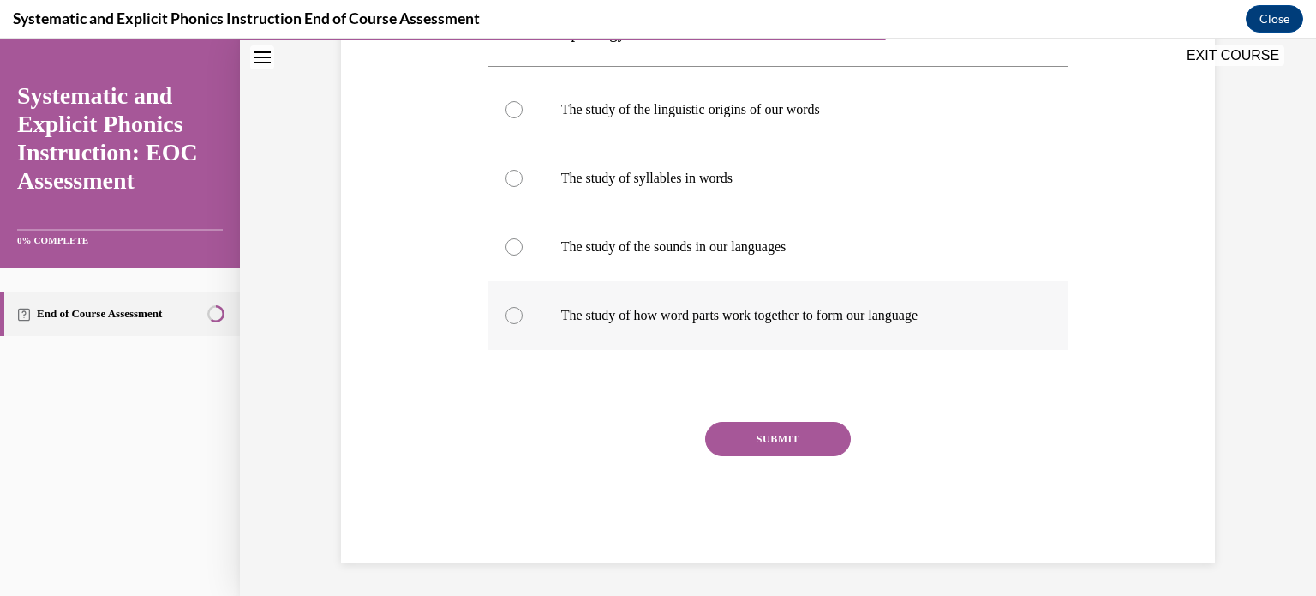
click at [506, 314] on div at bounding box center [514, 315] width 17 height 17
click at [783, 442] on button "SUBMIT" at bounding box center [778, 439] width 146 height 34
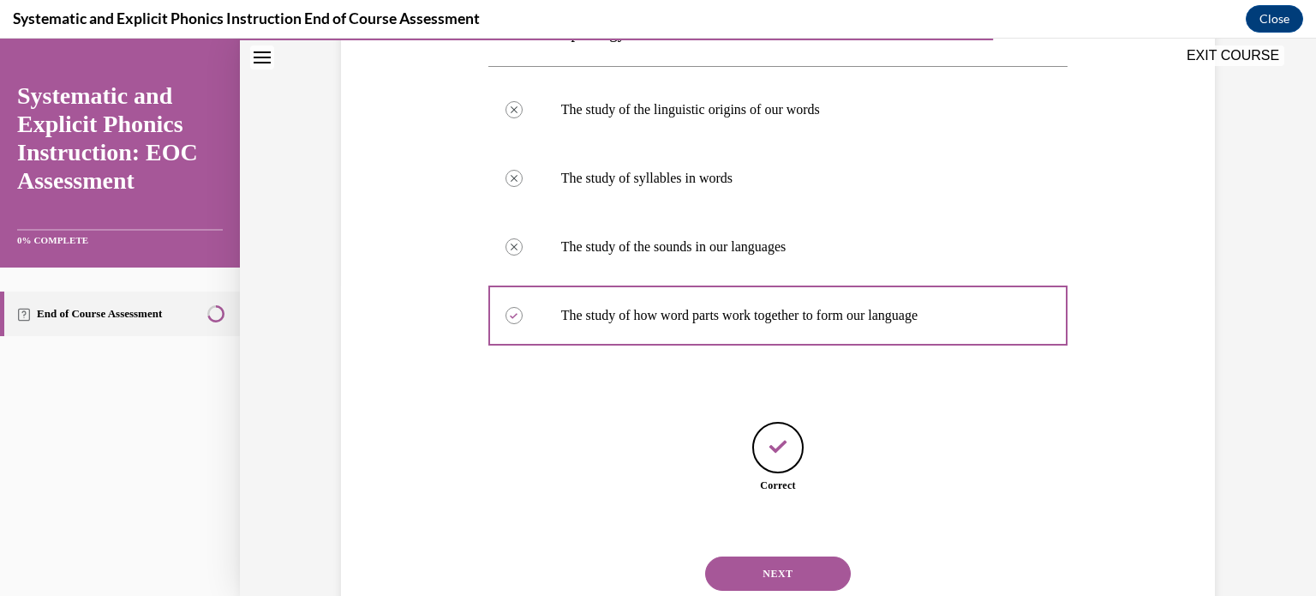
scroll to position [366, 0]
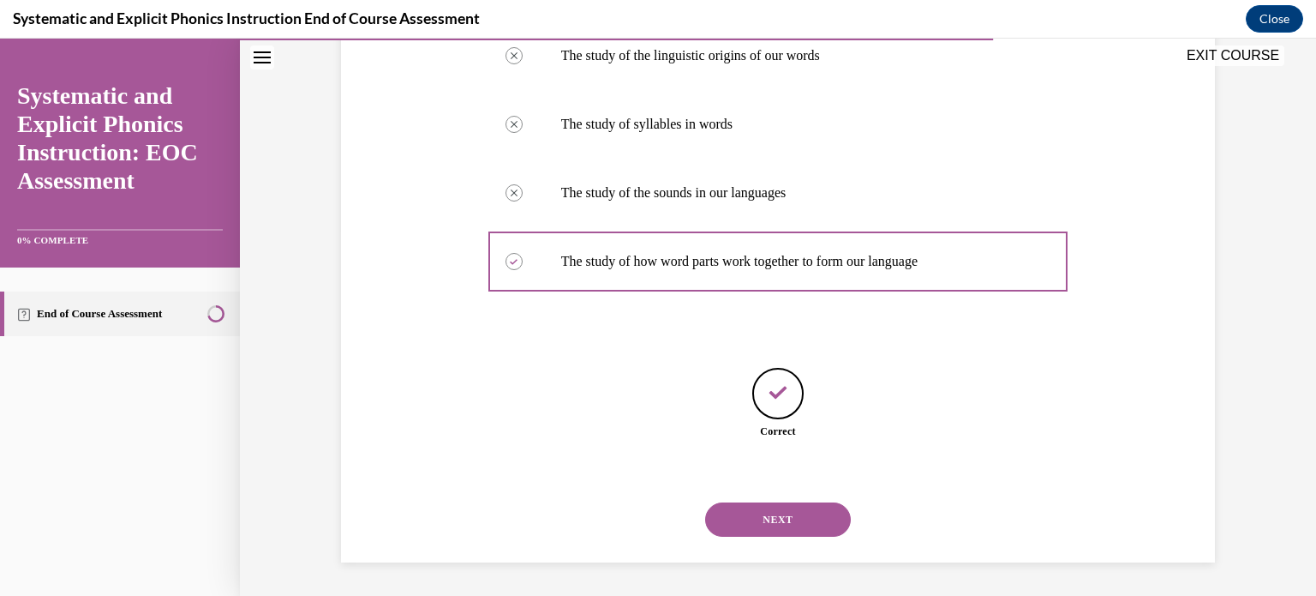
click at [764, 523] on button "NEXT" at bounding box center [778, 519] width 146 height 34
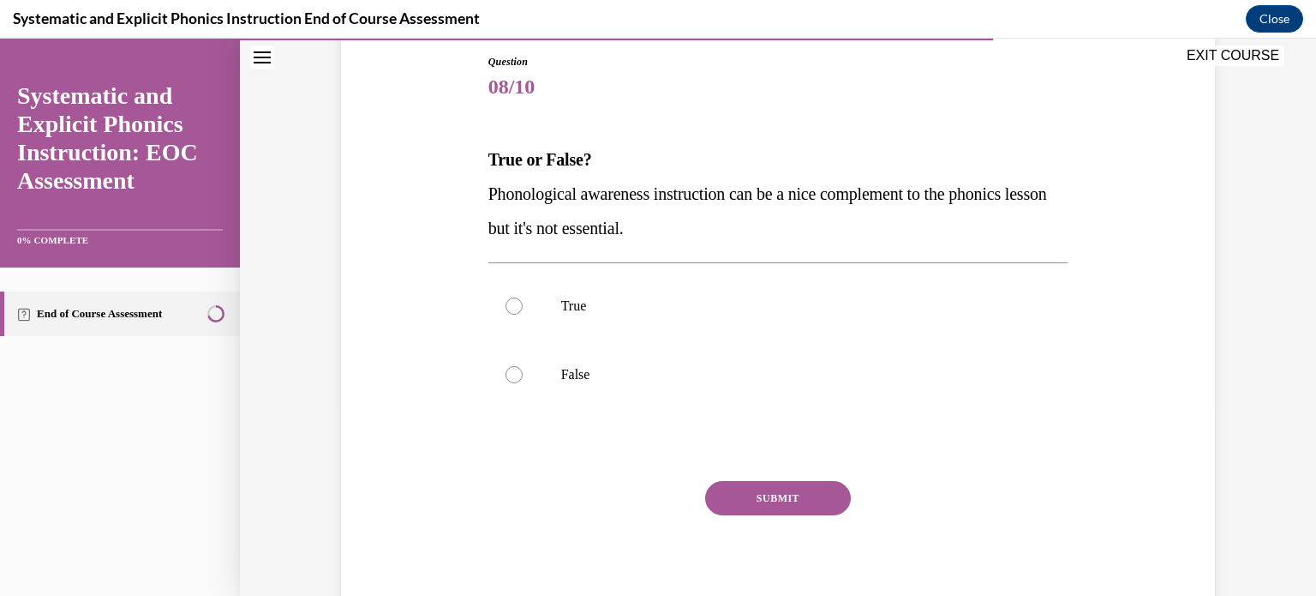
scroll to position [243, 0]
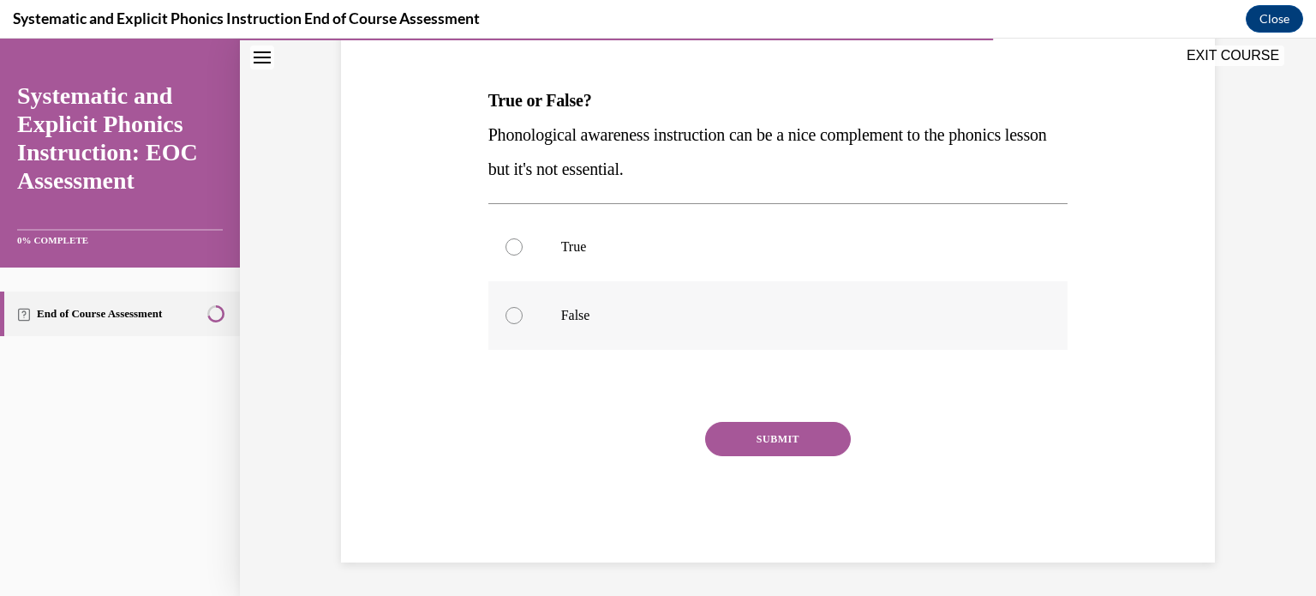
click at [507, 313] on div at bounding box center [514, 315] width 17 height 17
click at [775, 438] on button "SUBMIT" at bounding box center [778, 439] width 146 height 34
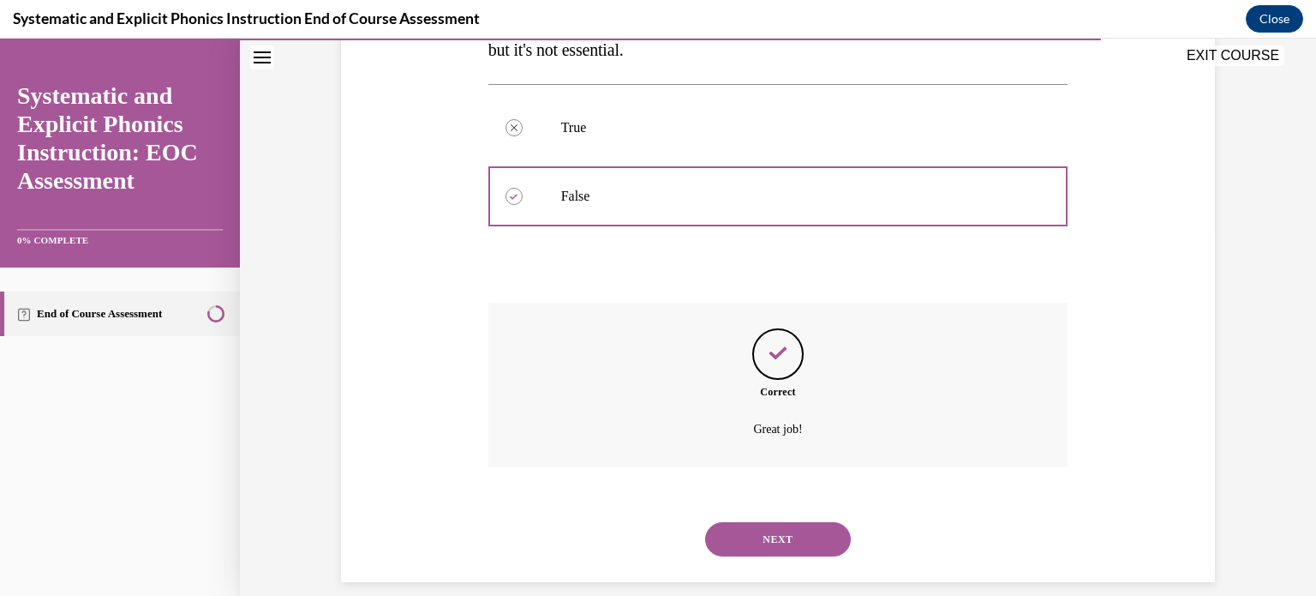
scroll to position [382, 0]
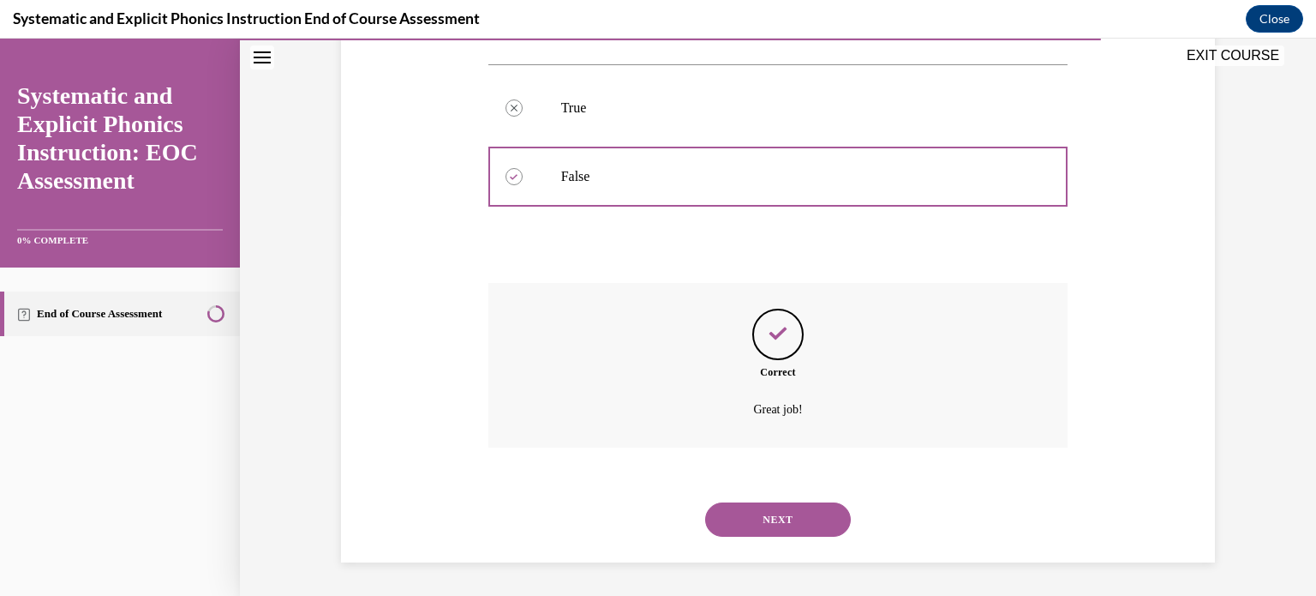
click at [771, 519] on button "NEXT" at bounding box center [778, 519] width 146 height 34
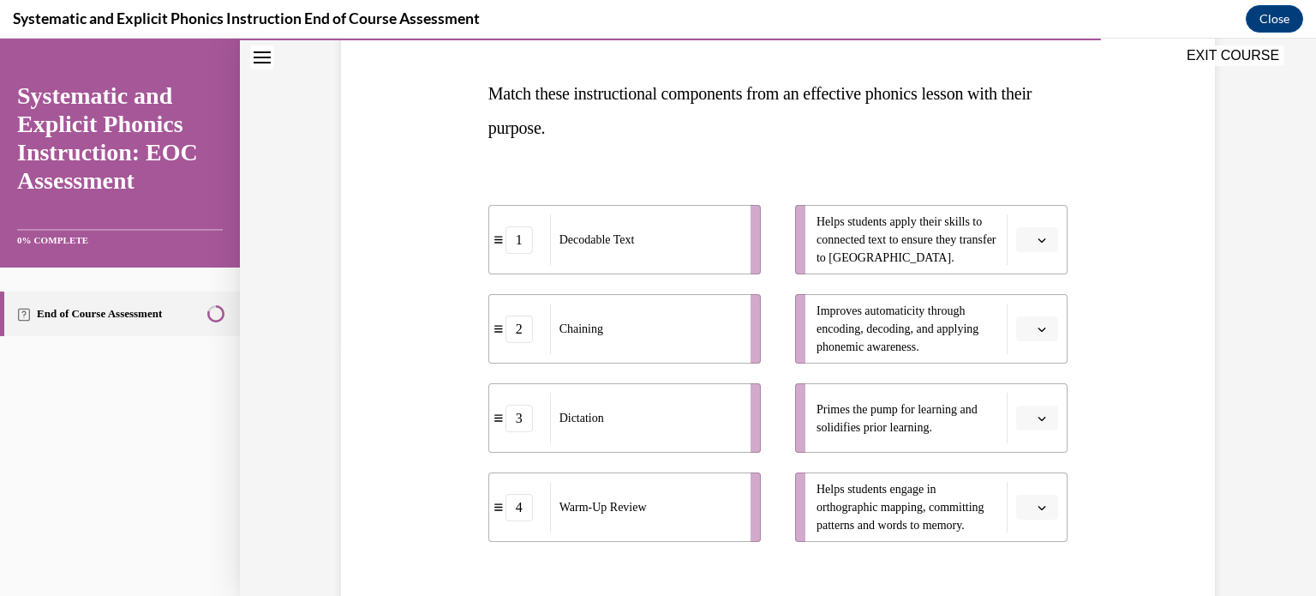
scroll to position [281, 0]
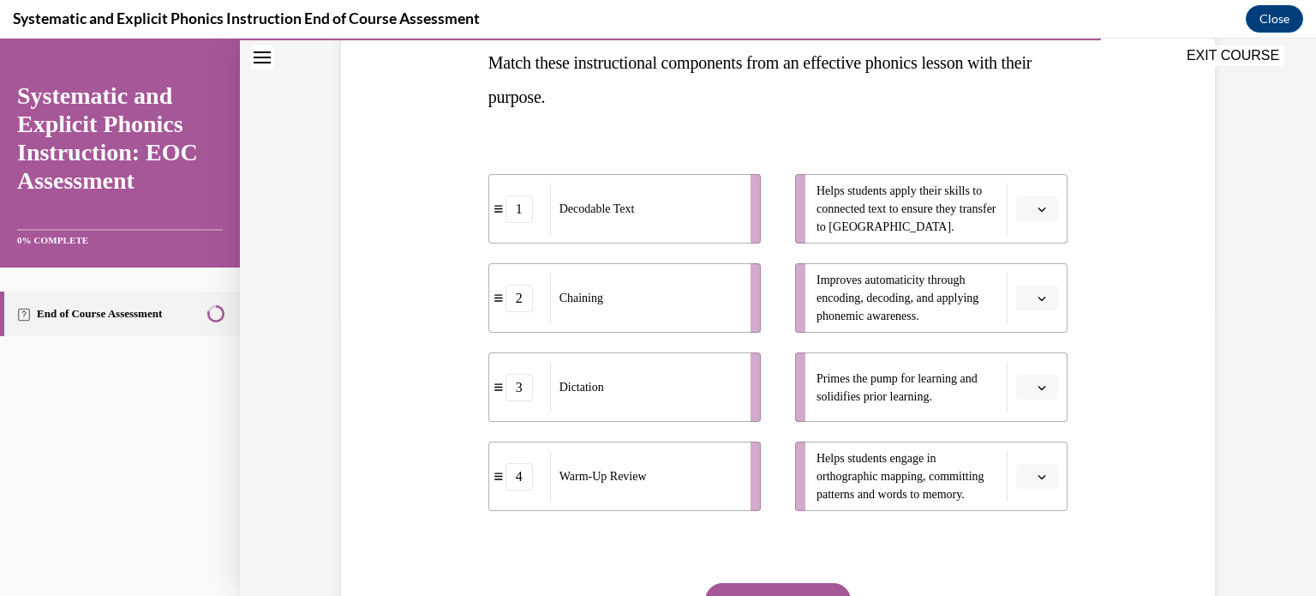
click at [1038, 387] on icon "button" at bounding box center [1042, 387] width 9 height 9
click at [1026, 558] on span "4" at bounding box center [1025, 561] width 6 height 14
click at [1036, 292] on span "button" at bounding box center [1042, 298] width 12 height 12
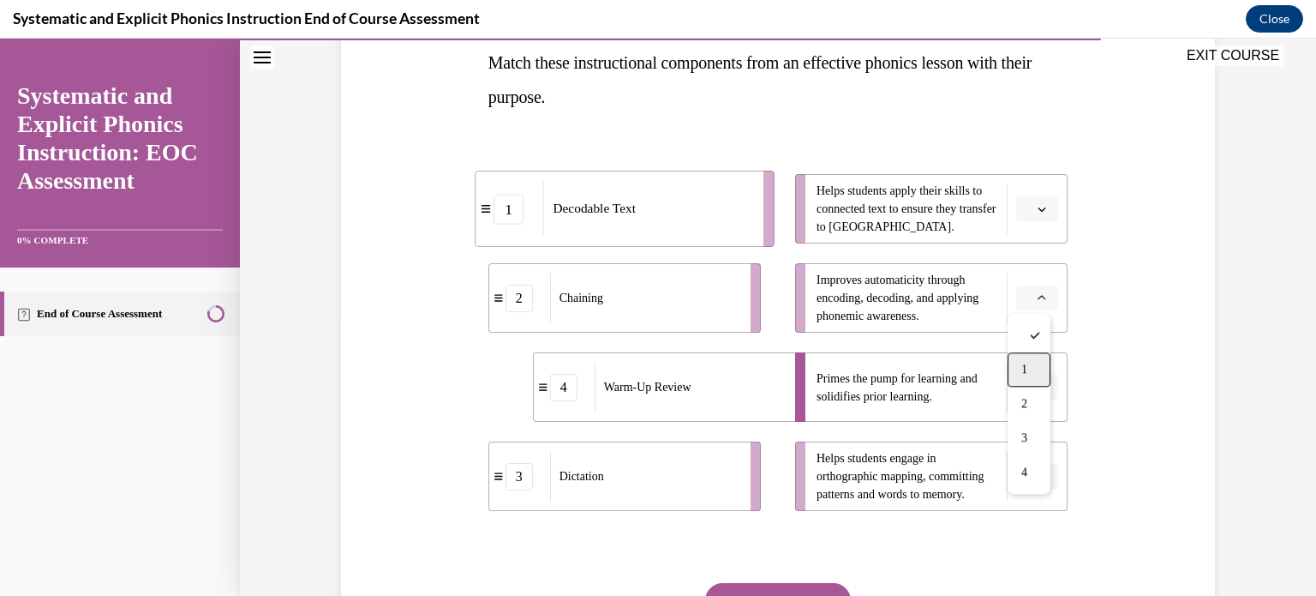
click at [1032, 366] on div "1" at bounding box center [1029, 369] width 43 height 34
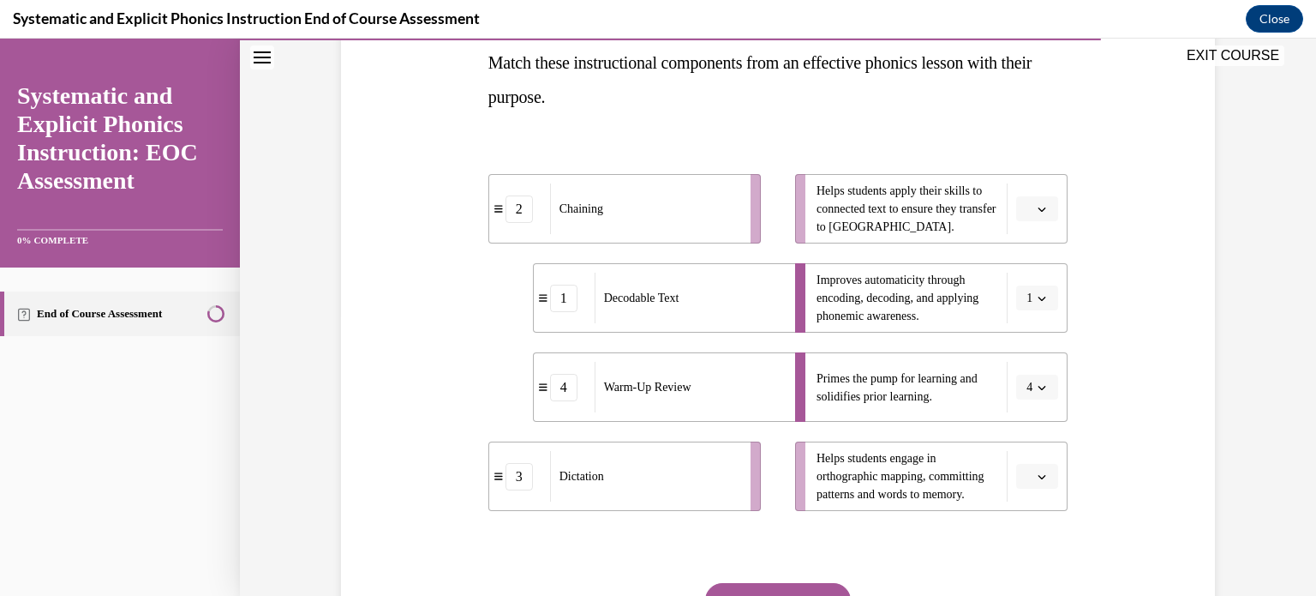
click at [1028, 471] on button "button" at bounding box center [1037, 477] width 42 height 26
click at [1022, 366] on span "2" at bounding box center [1025, 369] width 6 height 14
click at [1038, 206] on icon "button" at bounding box center [1042, 209] width 9 height 9
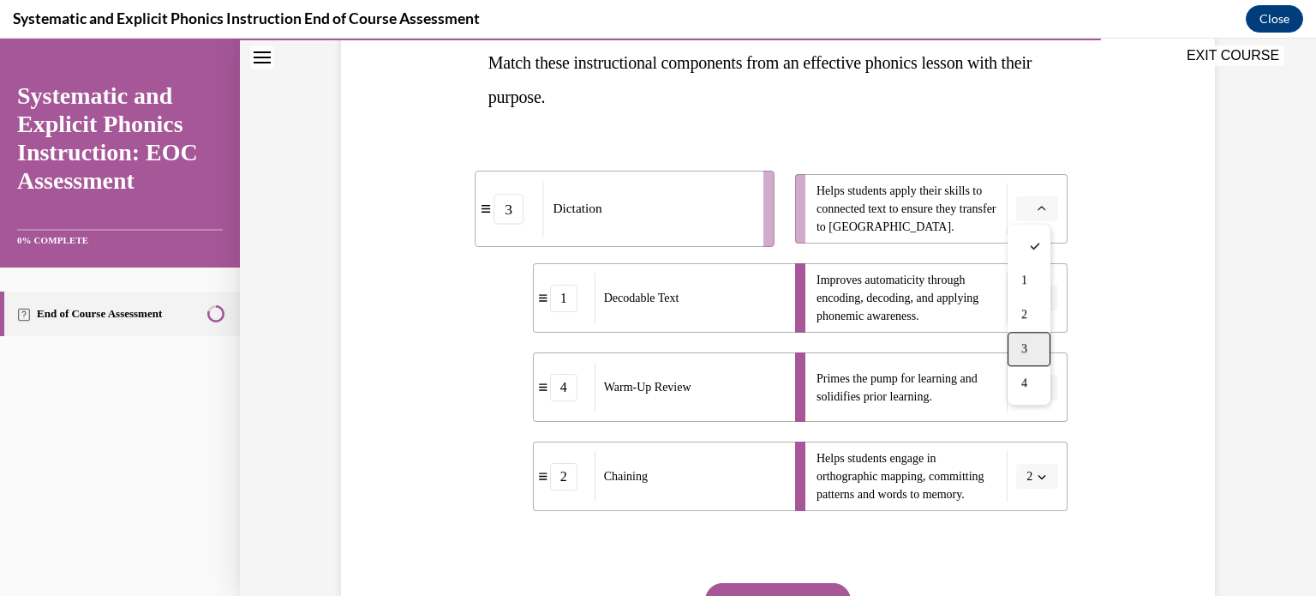
click at [1023, 342] on span "3" at bounding box center [1025, 349] width 6 height 14
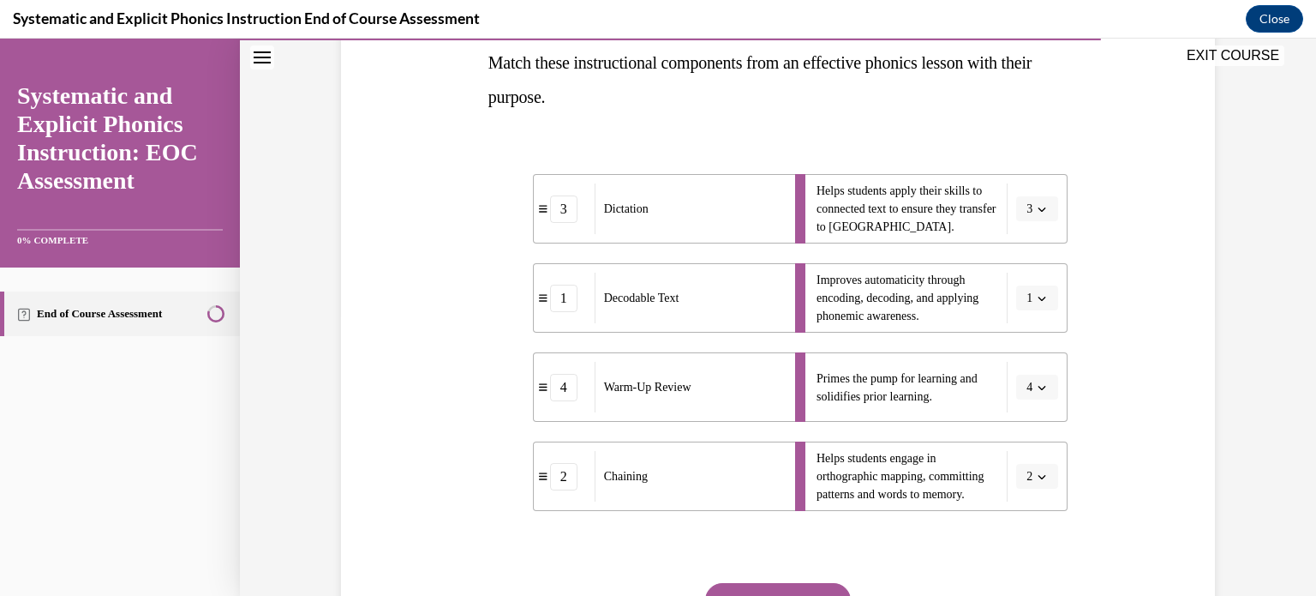
scroll to position [442, 0]
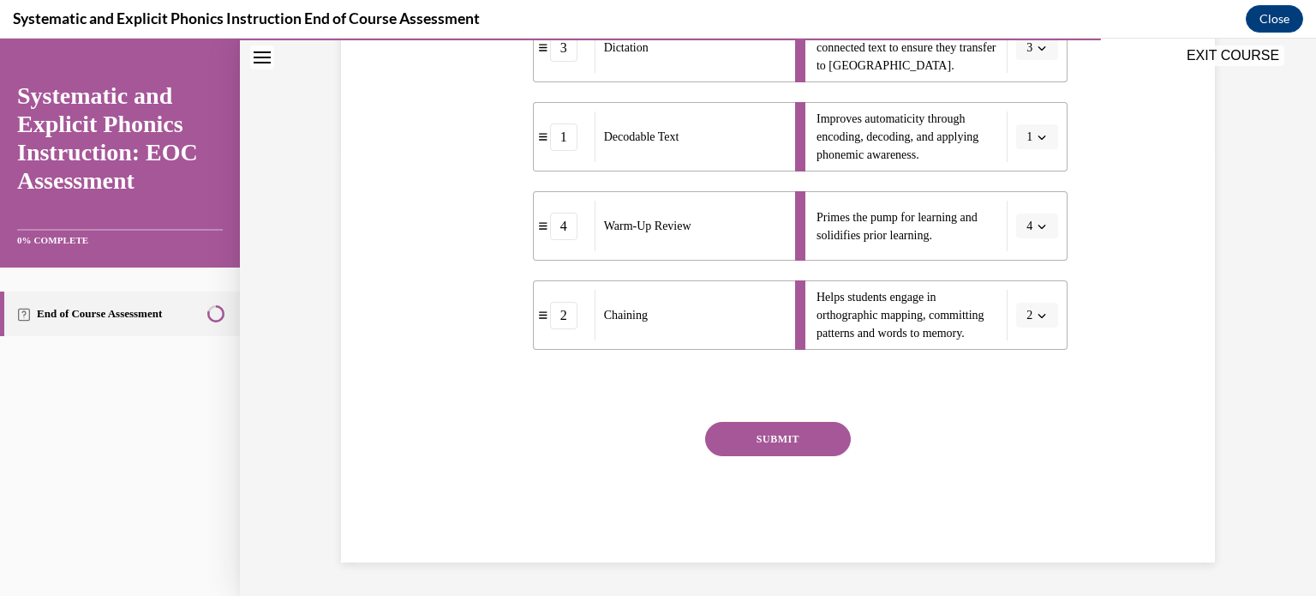
click at [771, 435] on button "SUBMIT" at bounding box center [778, 439] width 146 height 34
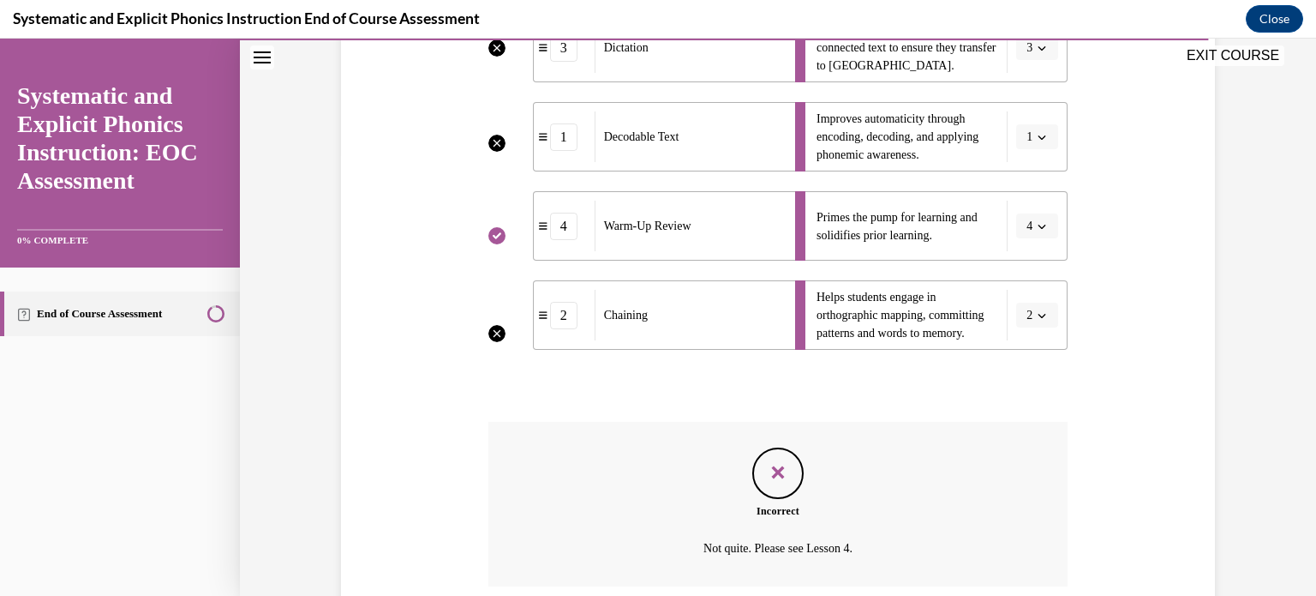
scroll to position [581, 0]
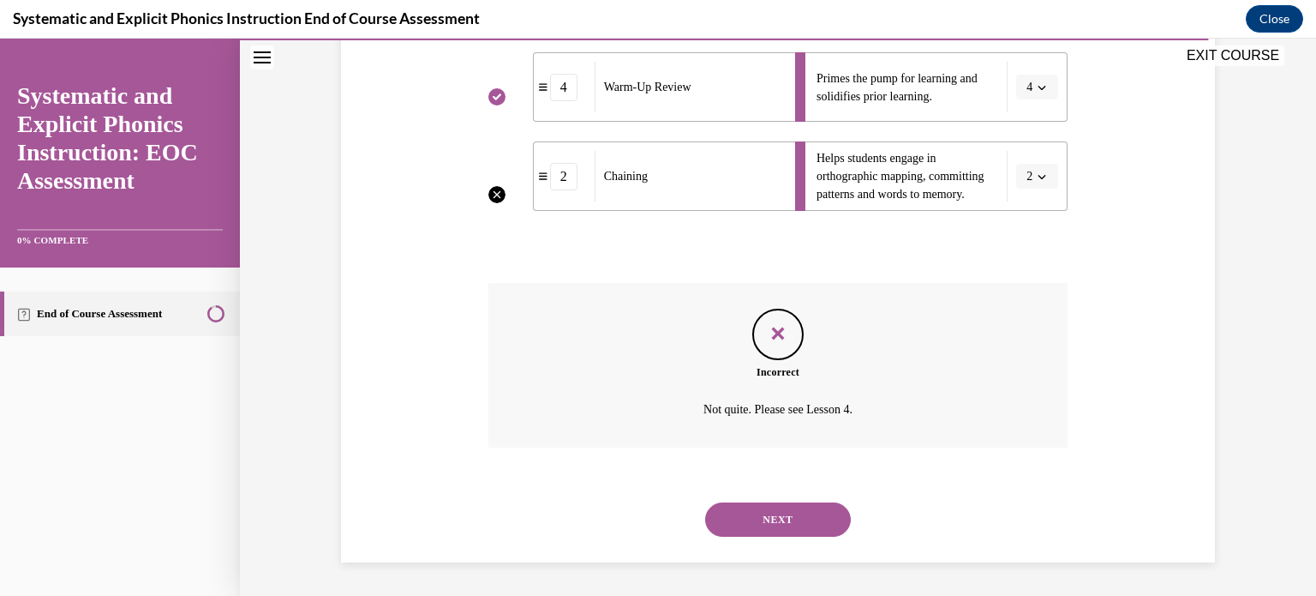
click at [789, 510] on button "NEXT" at bounding box center [778, 519] width 146 height 34
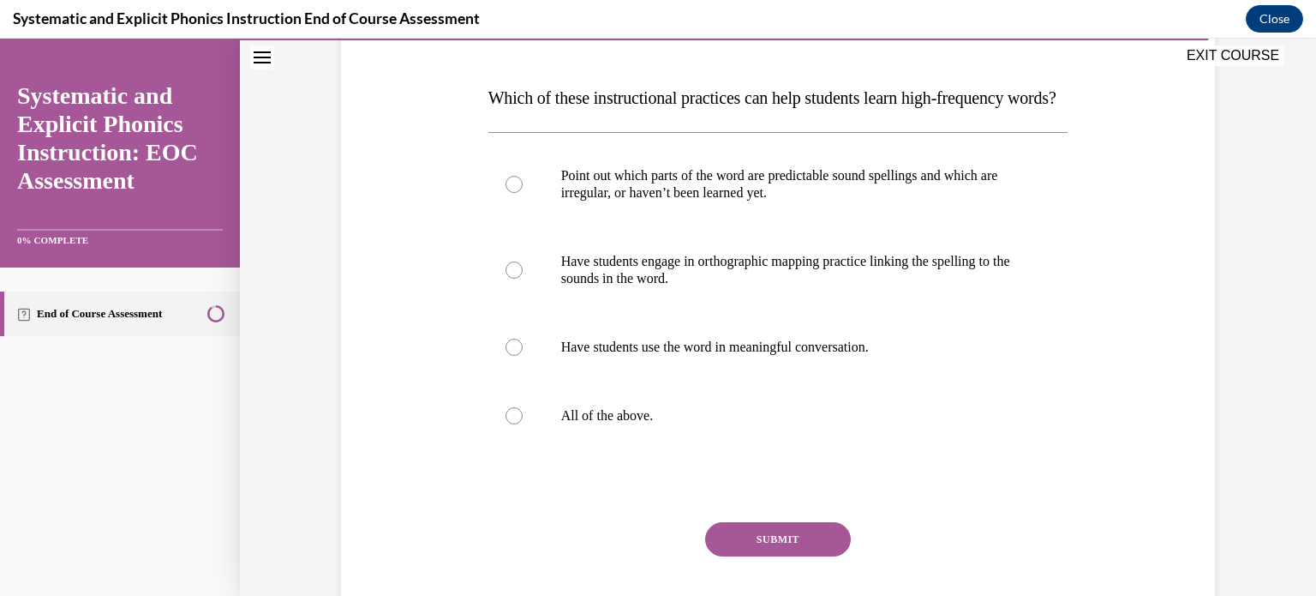
scroll to position [247, 0]
click at [506, 423] on div at bounding box center [514, 414] width 17 height 17
click at [748, 555] on button "SUBMIT" at bounding box center [778, 538] width 146 height 34
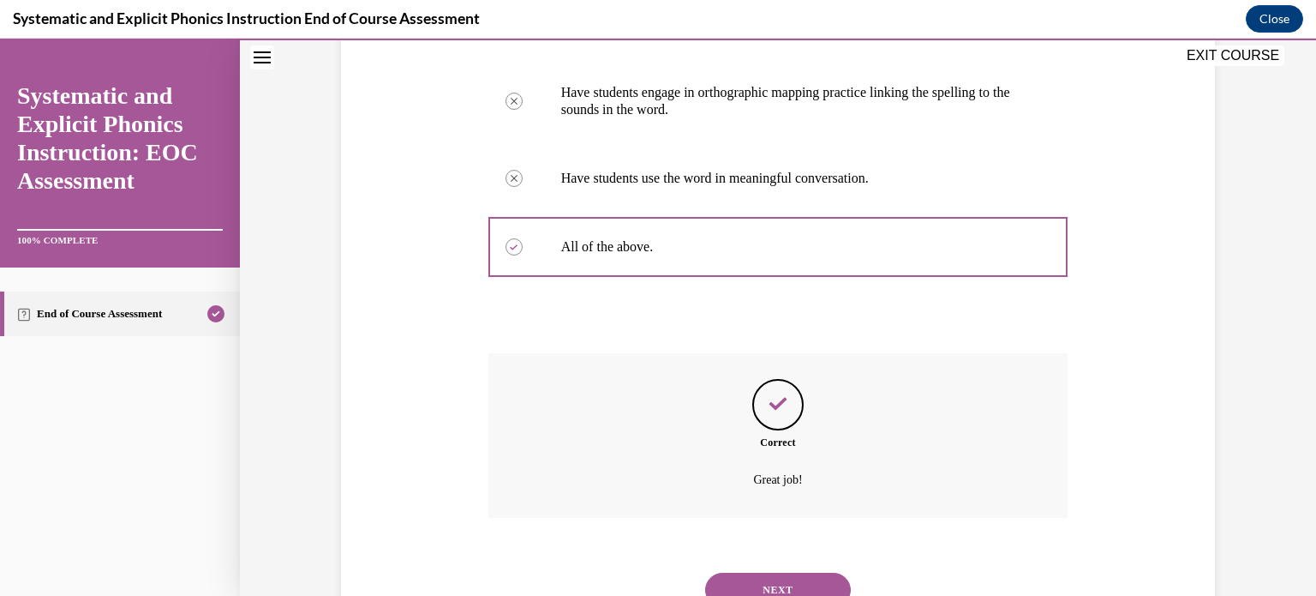
scroll to position [519, 0]
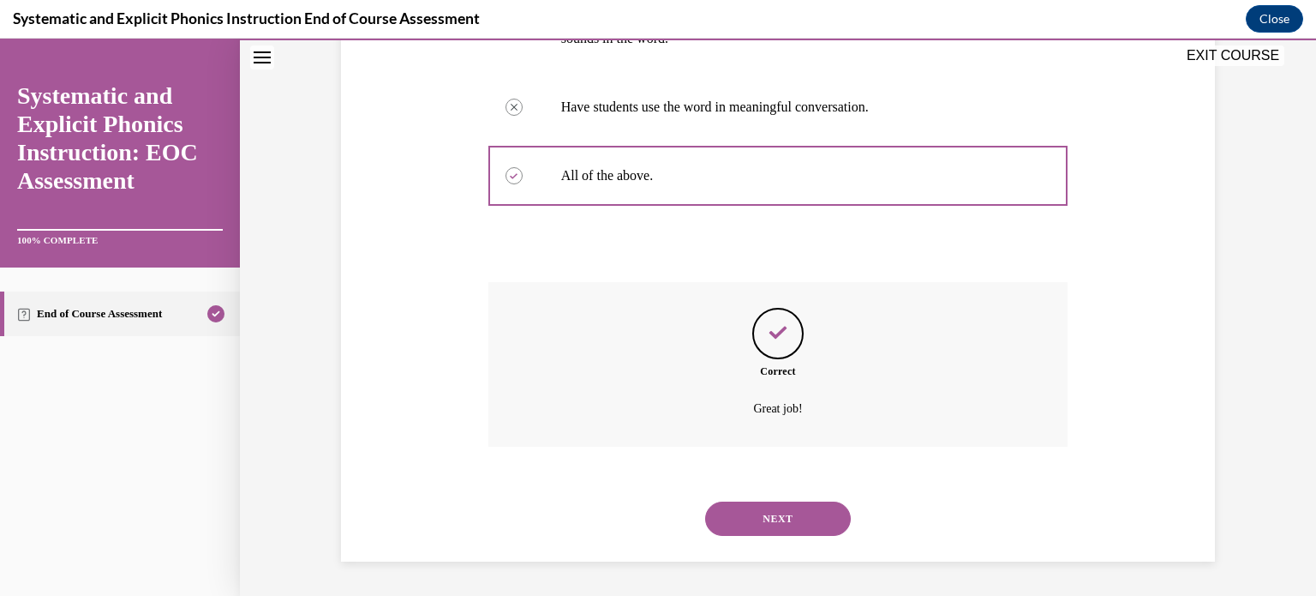
click at [758, 524] on button "NEXT" at bounding box center [778, 518] width 146 height 34
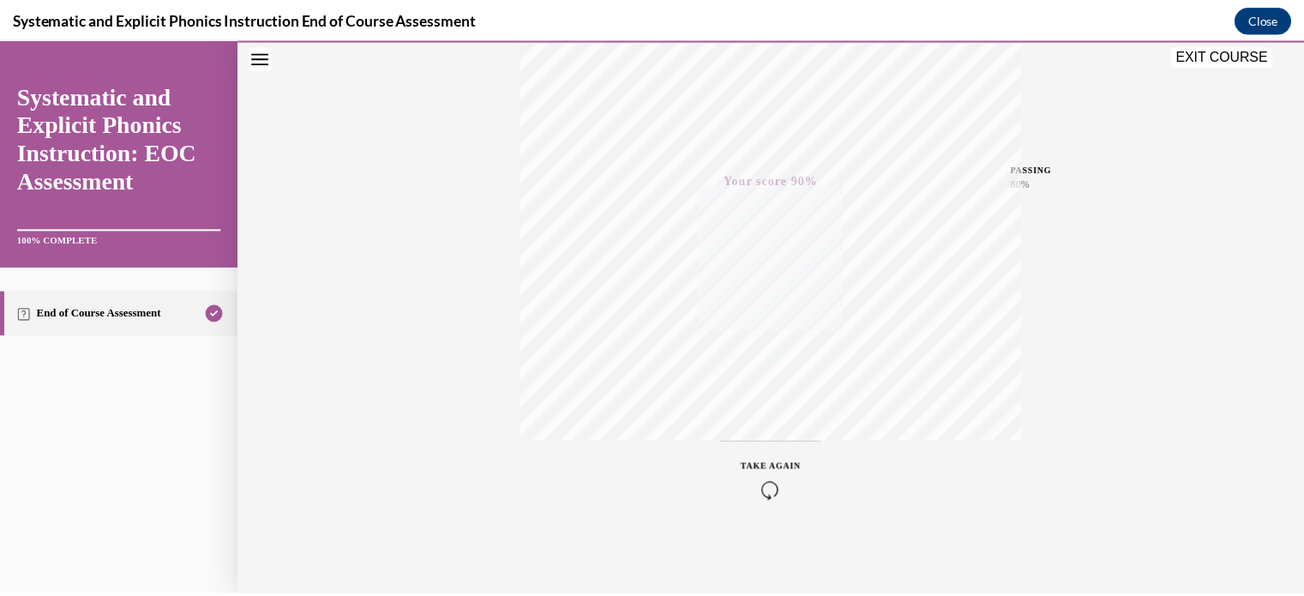
scroll to position [0, 0]
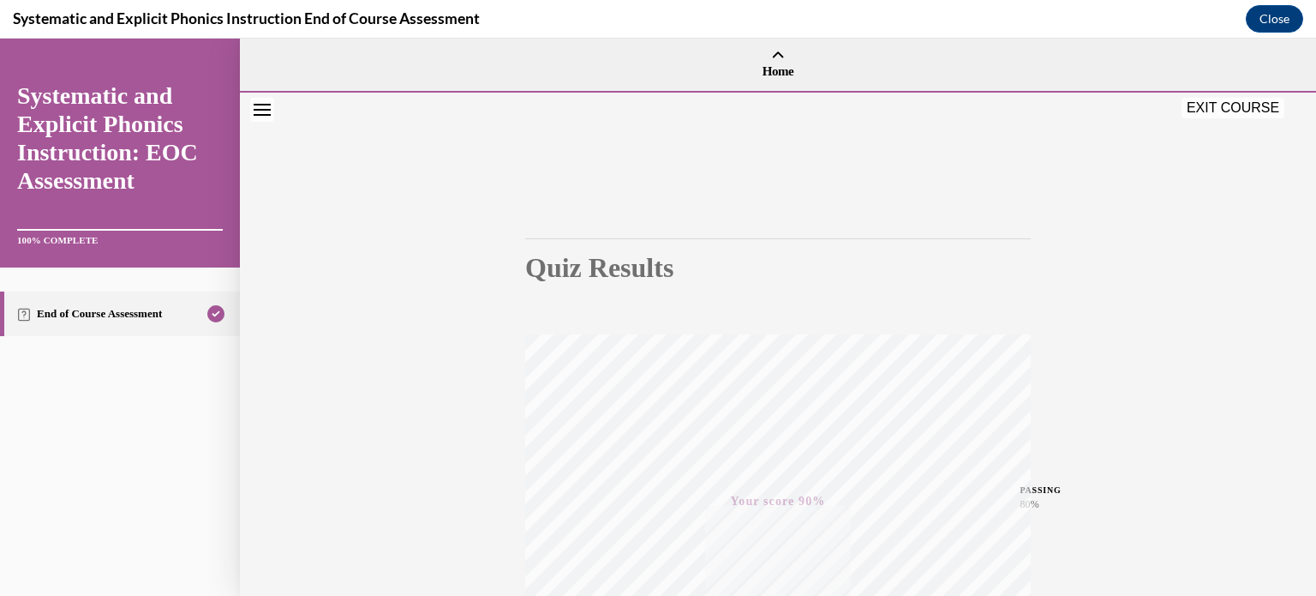
click at [1255, 110] on button "EXIT COURSE" at bounding box center [1233, 108] width 103 height 21
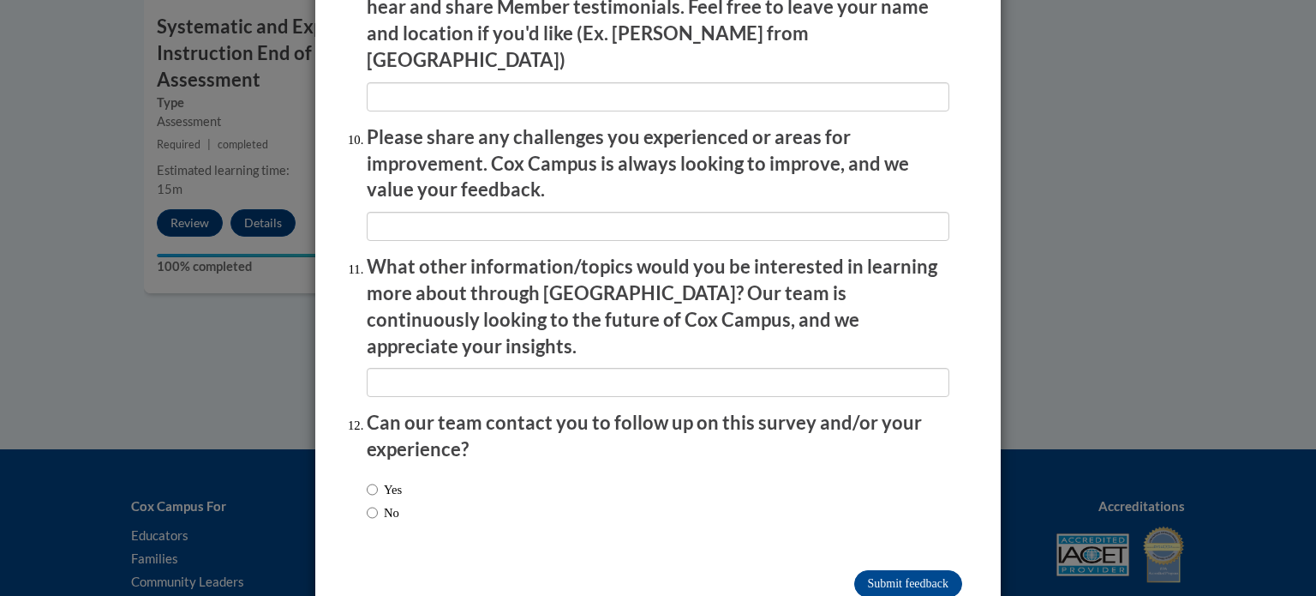
scroll to position [2973, 0]
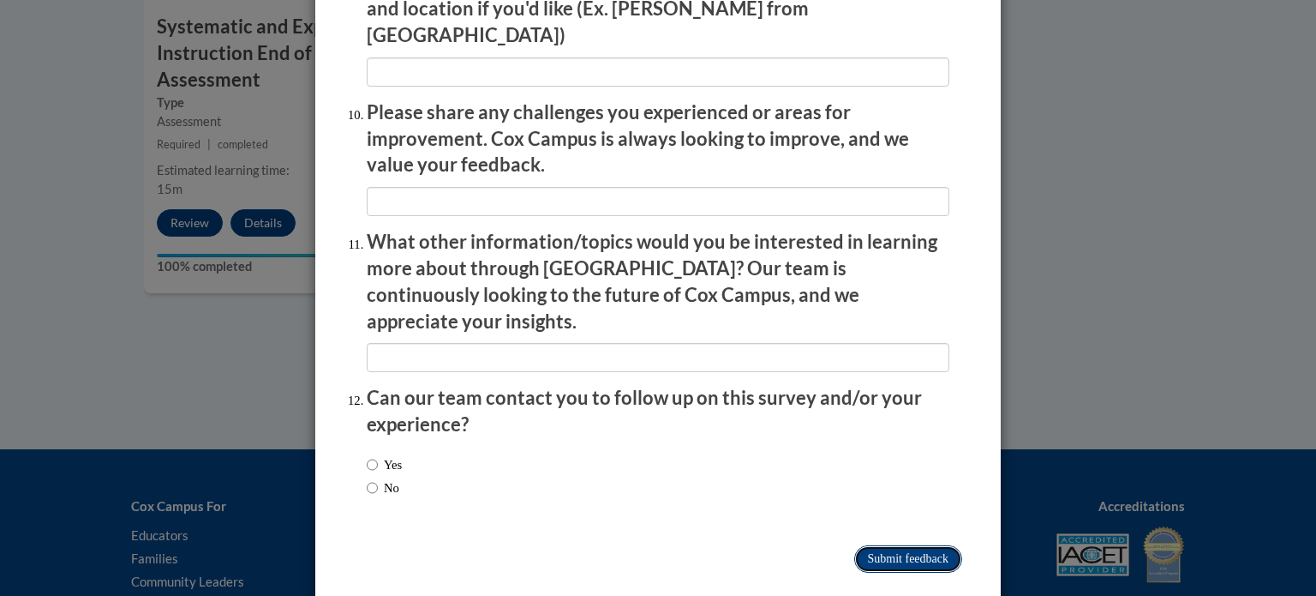
click at [884, 545] on input "Submit feedback" at bounding box center [908, 558] width 108 height 27
